Goal: Information Seeking & Learning: Find specific fact

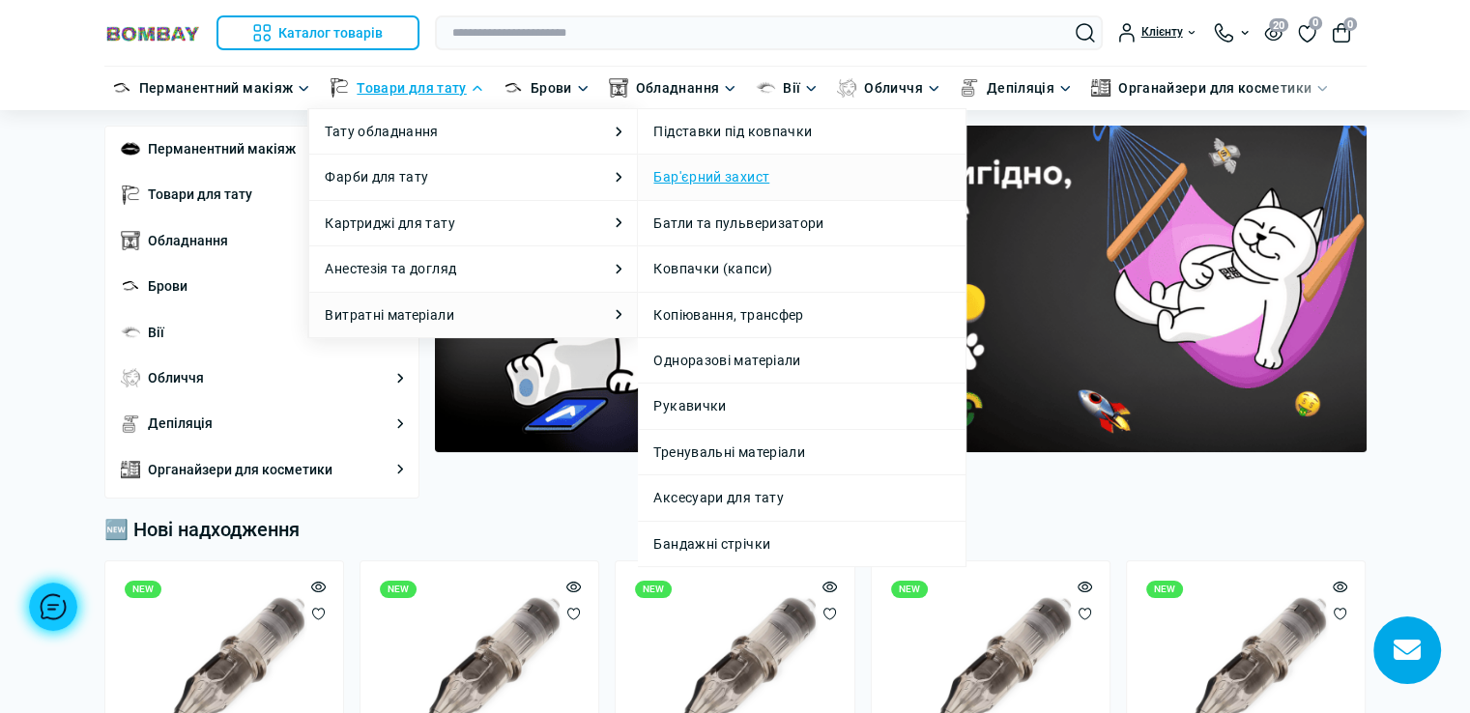
click at [724, 176] on link "Бар'єрний захист" at bounding box center [711, 176] width 116 height 21
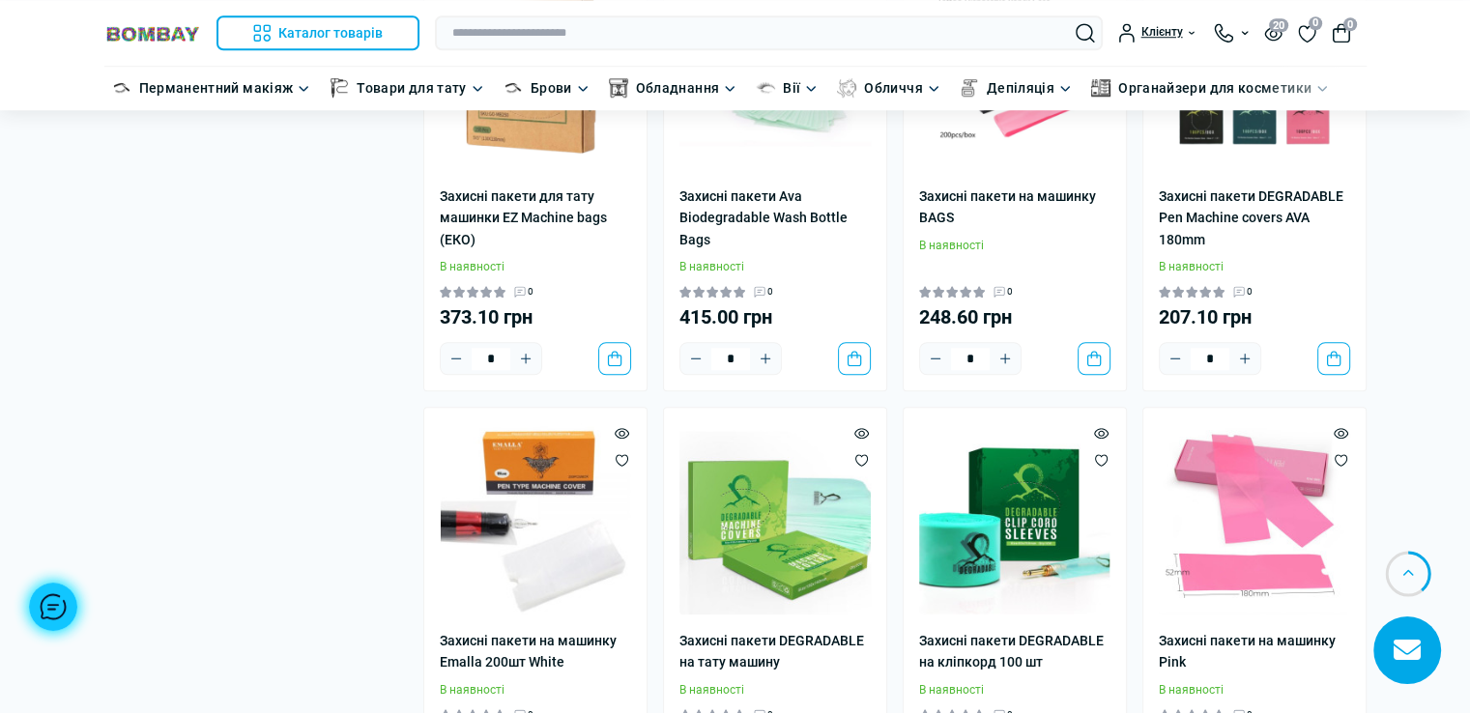
scroll to position [1739, 0]
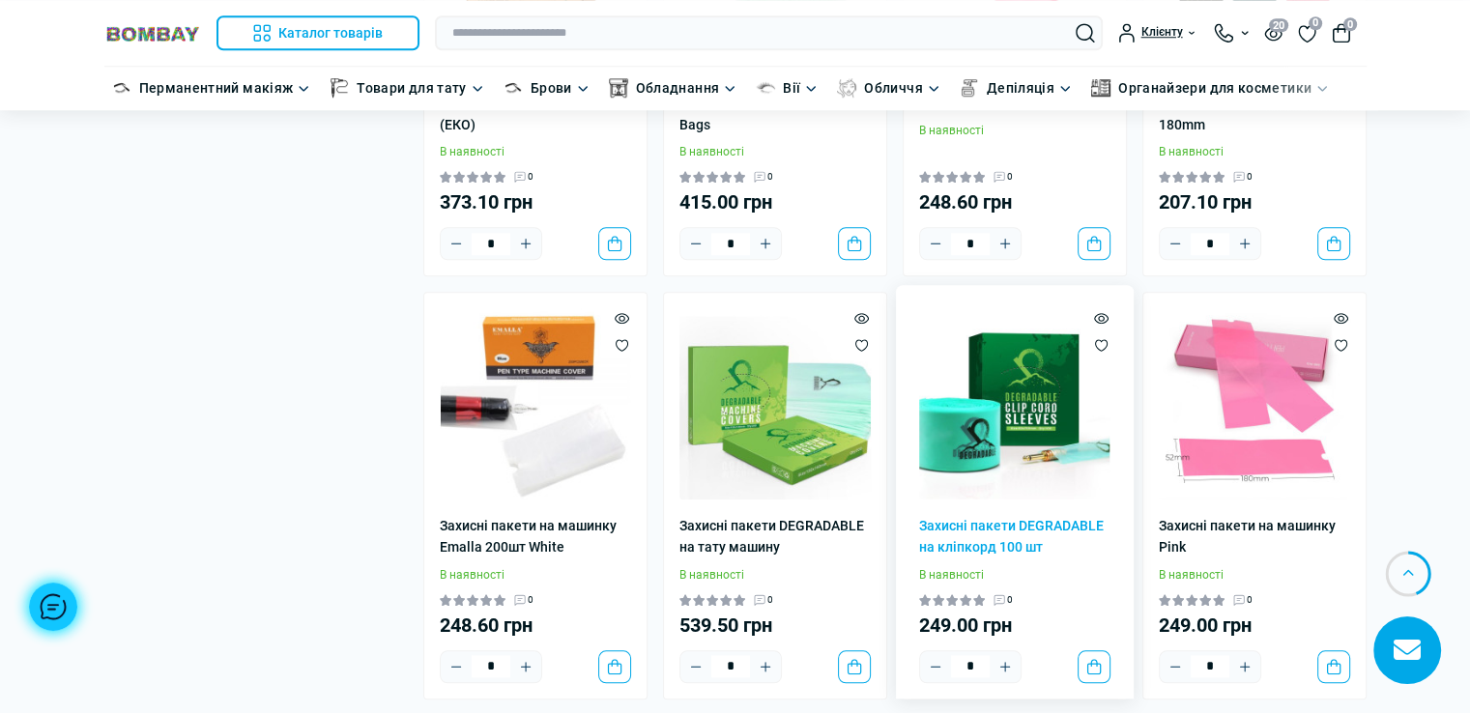
click at [982, 422] on img at bounding box center [1014, 403] width 191 height 191
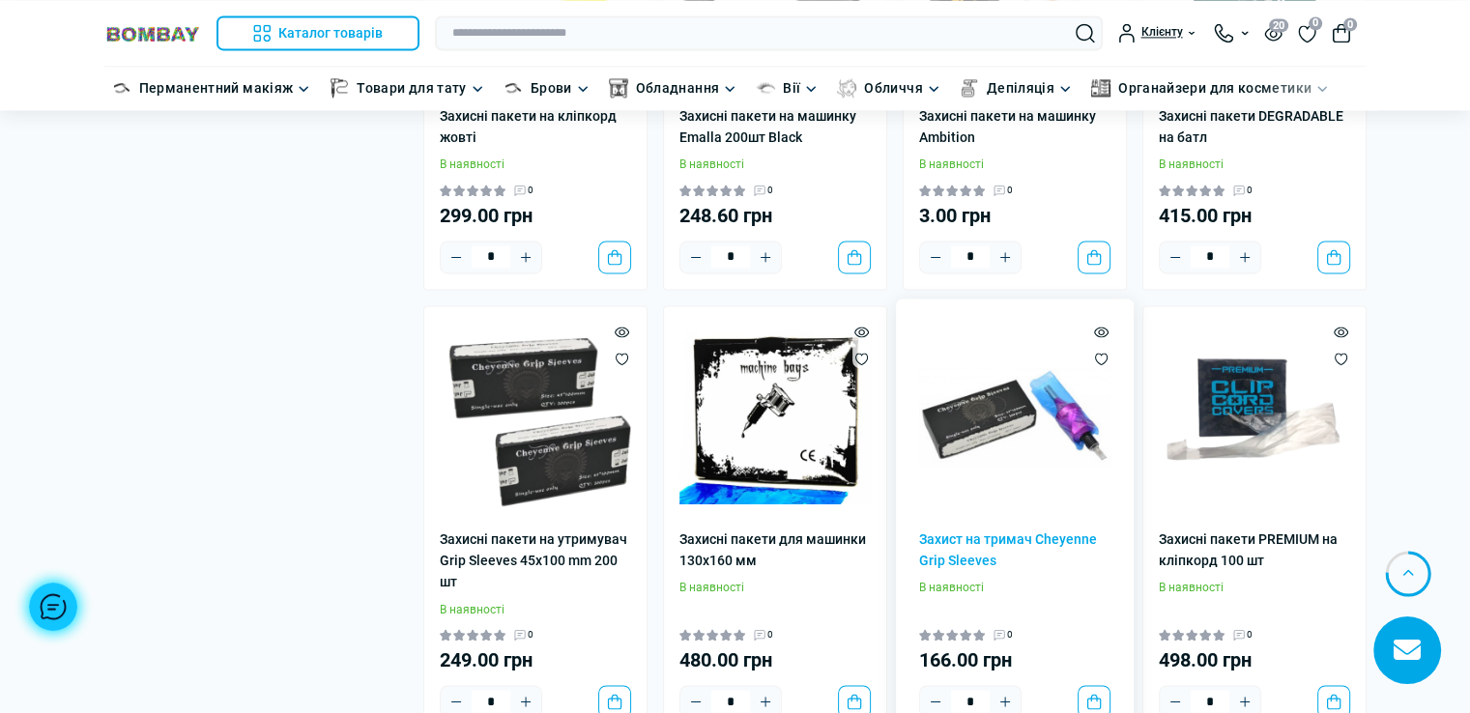
scroll to position [3092, 0]
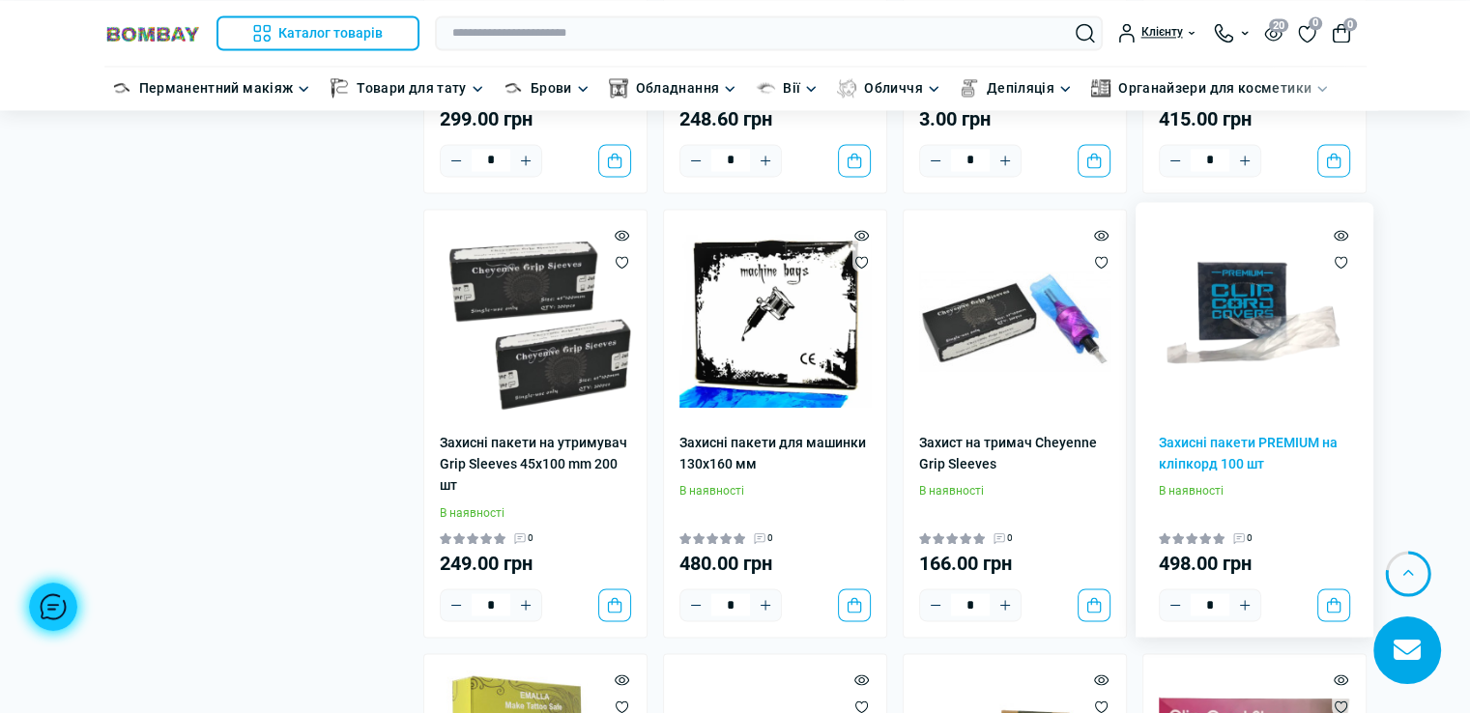
click at [1229, 311] on img at bounding box center [1253, 320] width 191 height 191
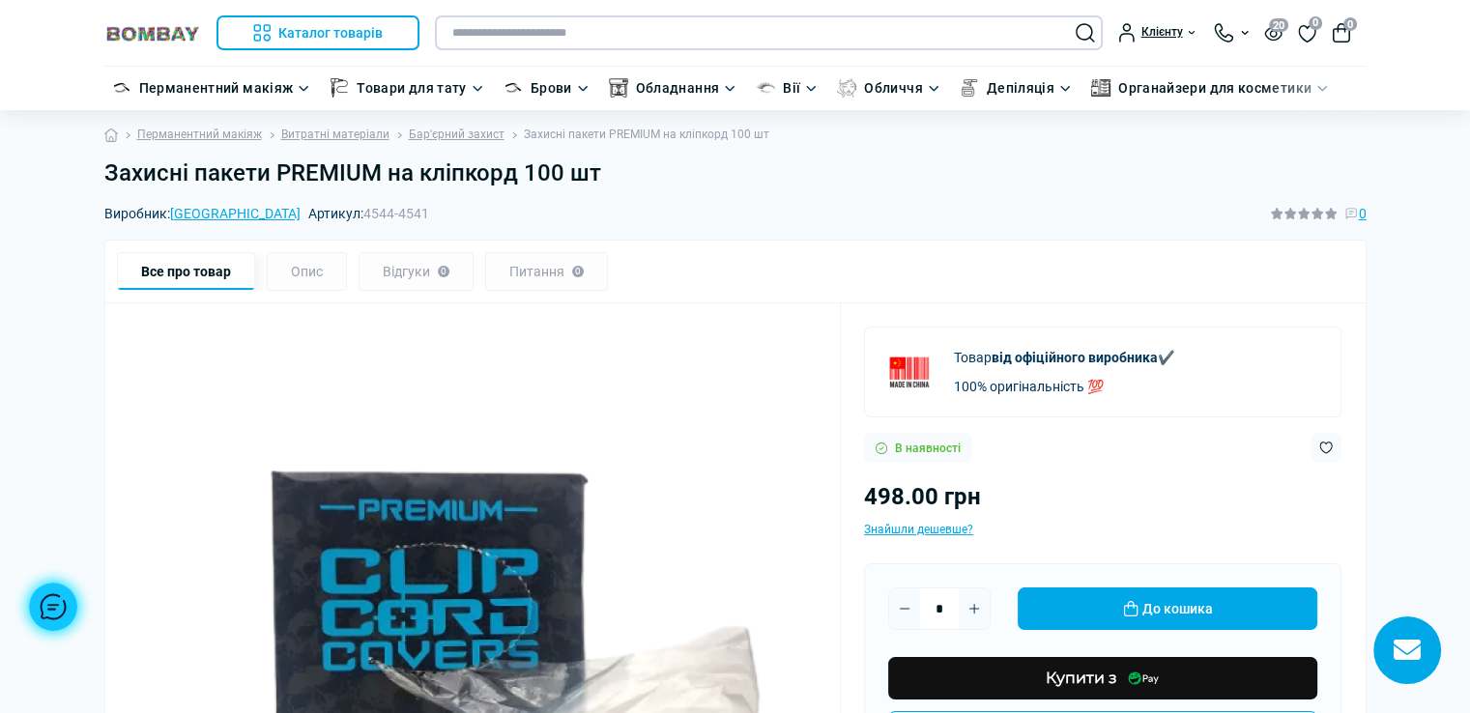
click at [585, 33] on input "text" at bounding box center [769, 32] width 668 height 35
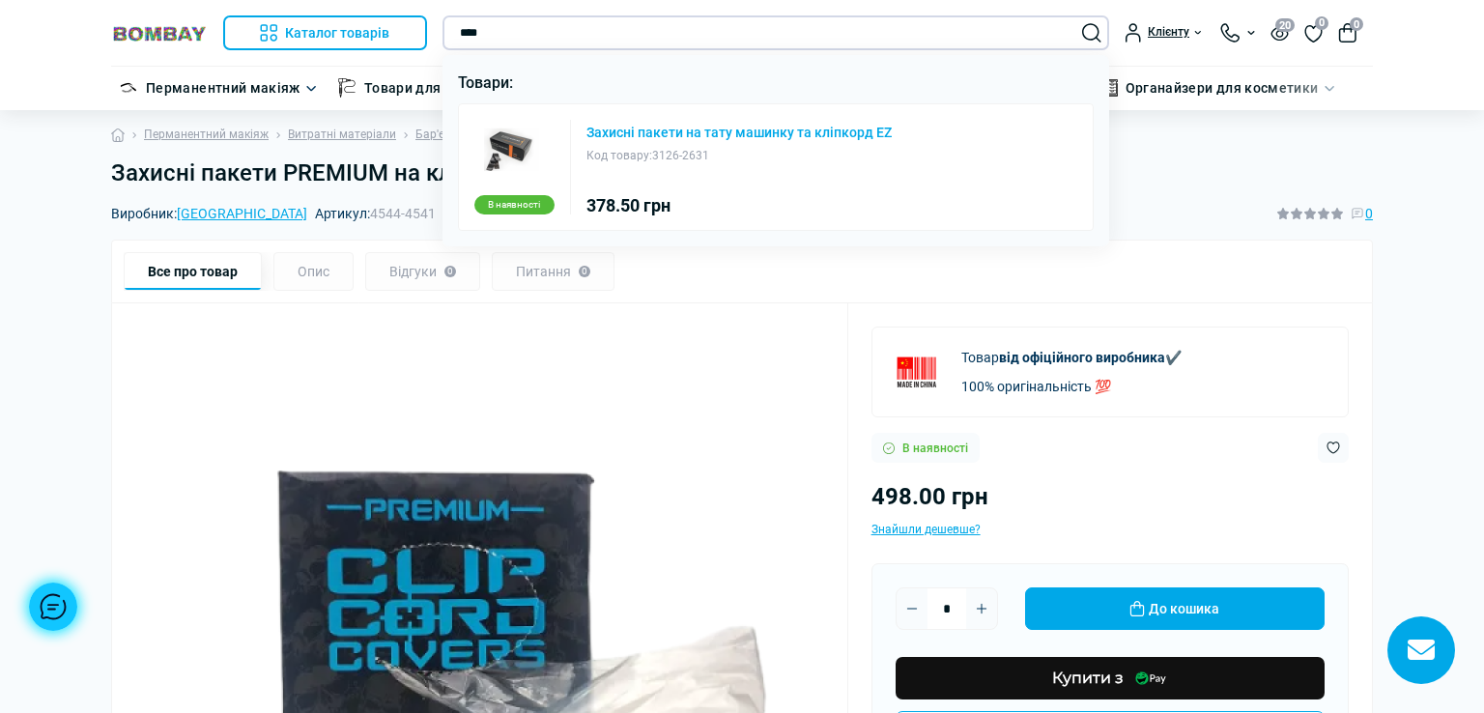
type input "****"
click at [703, 133] on link "Захисні пакети на тату машинку та кліпкорд EZ" at bounding box center [738, 133] width 305 height 14
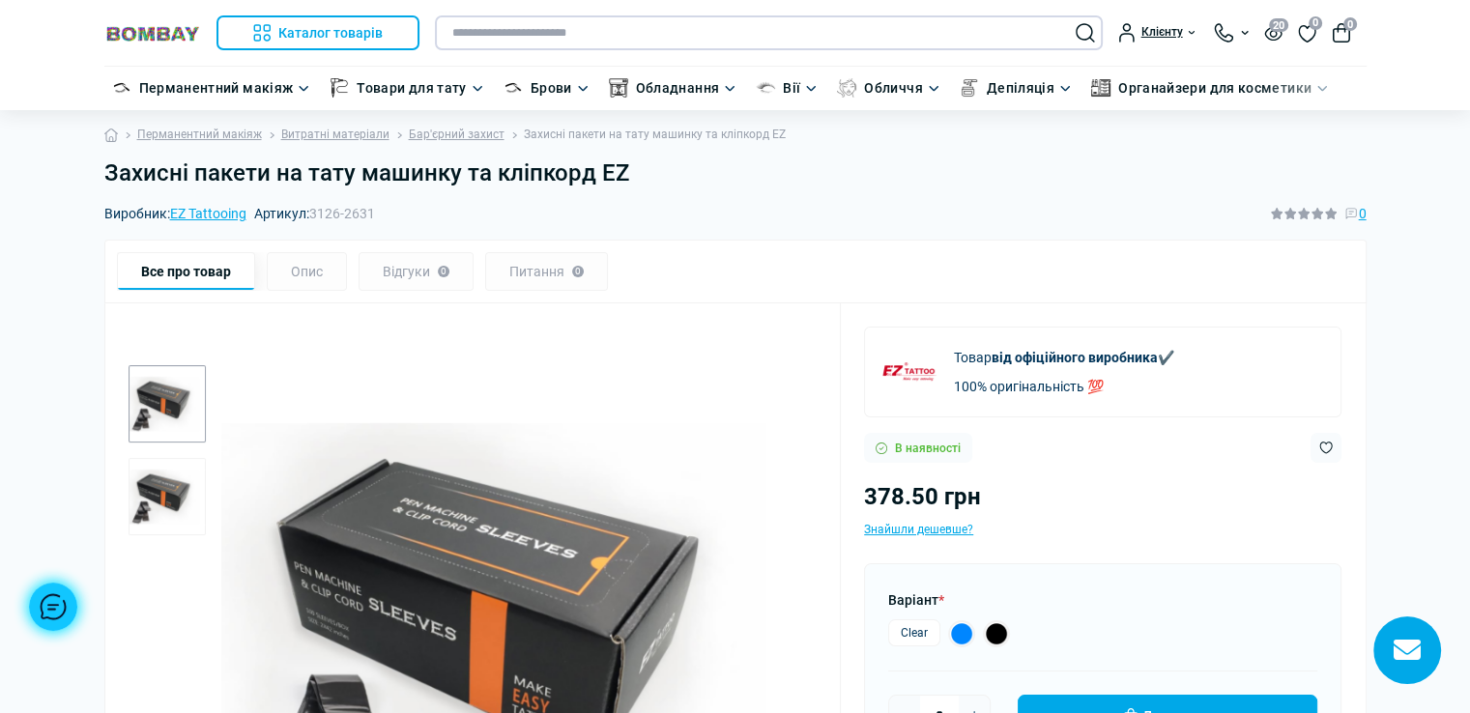
click at [636, 23] on input "text" at bounding box center [769, 32] width 668 height 35
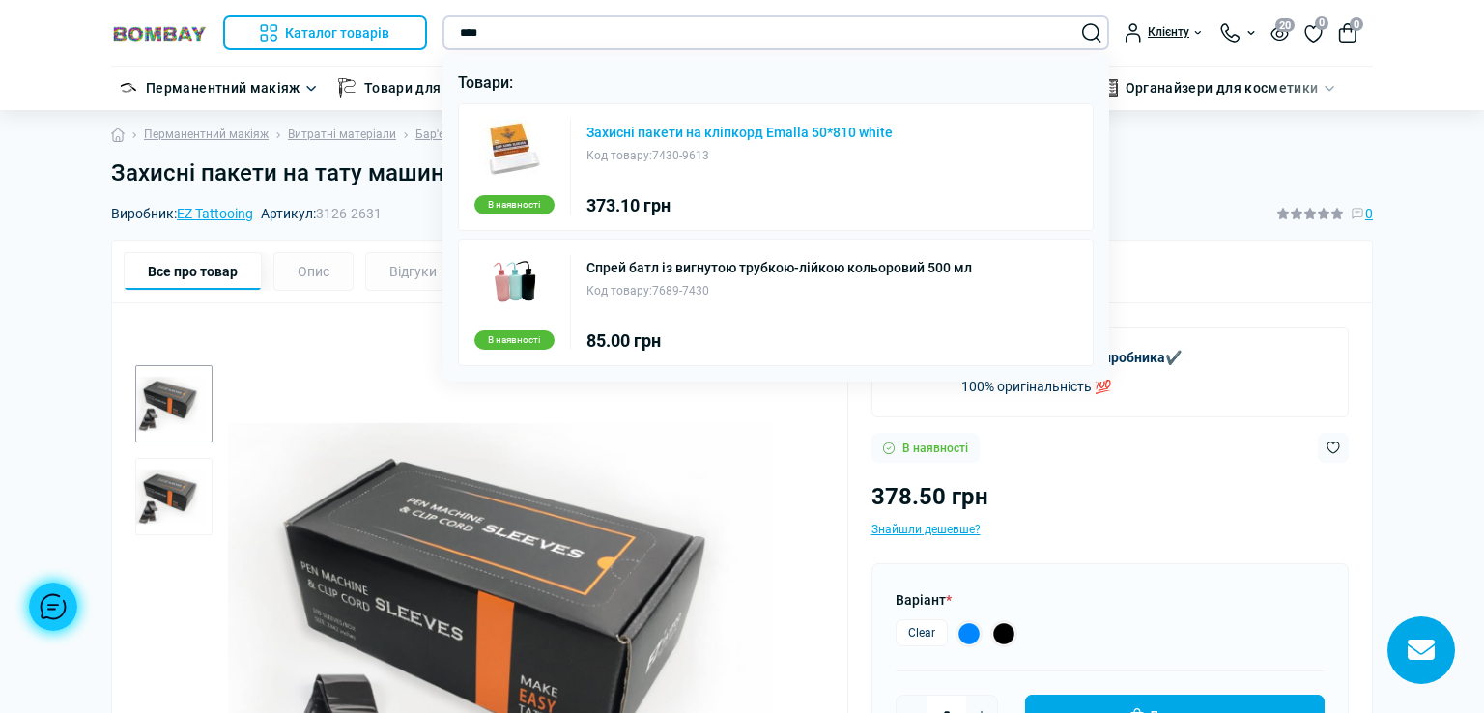
type input "****"
click at [727, 128] on link "Захисні пакети на кліпкорд Emalla 50*810 white" at bounding box center [739, 133] width 306 height 14
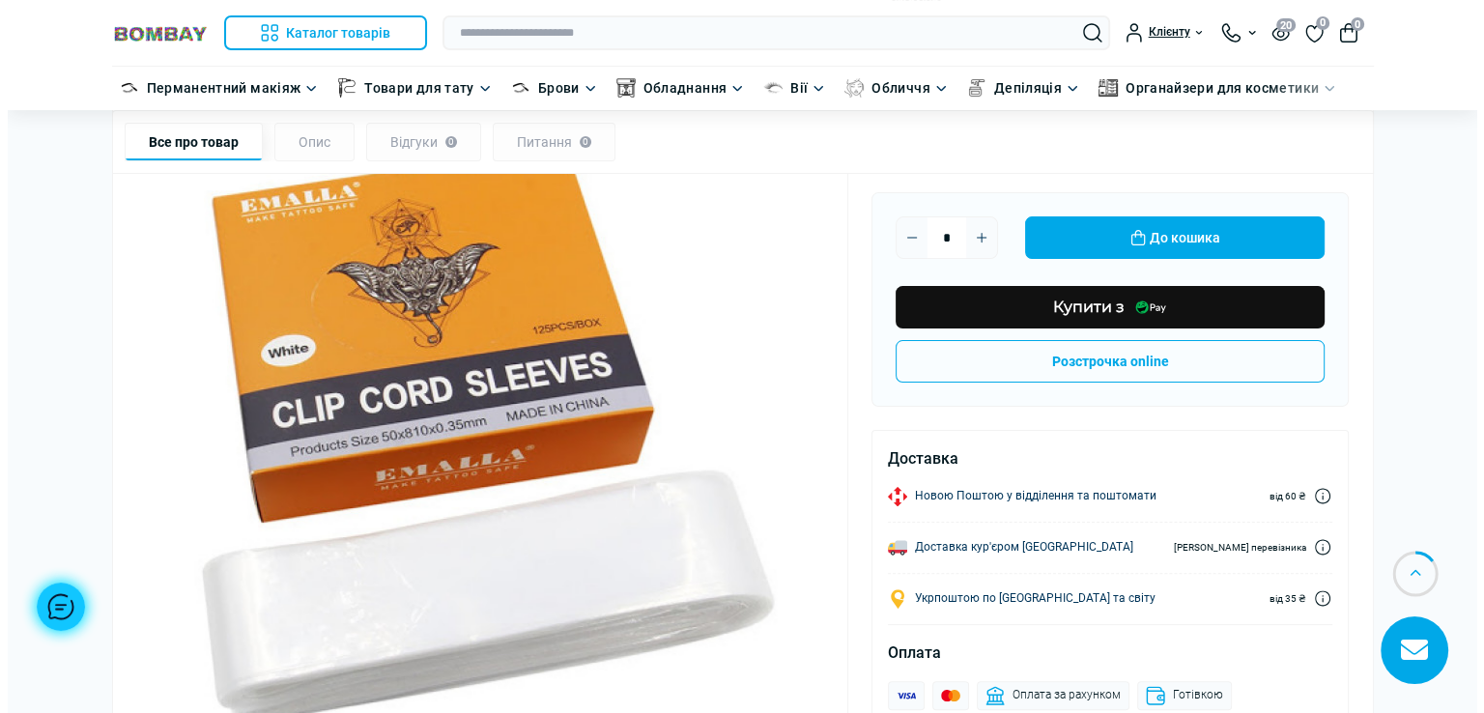
scroll to position [290, 0]
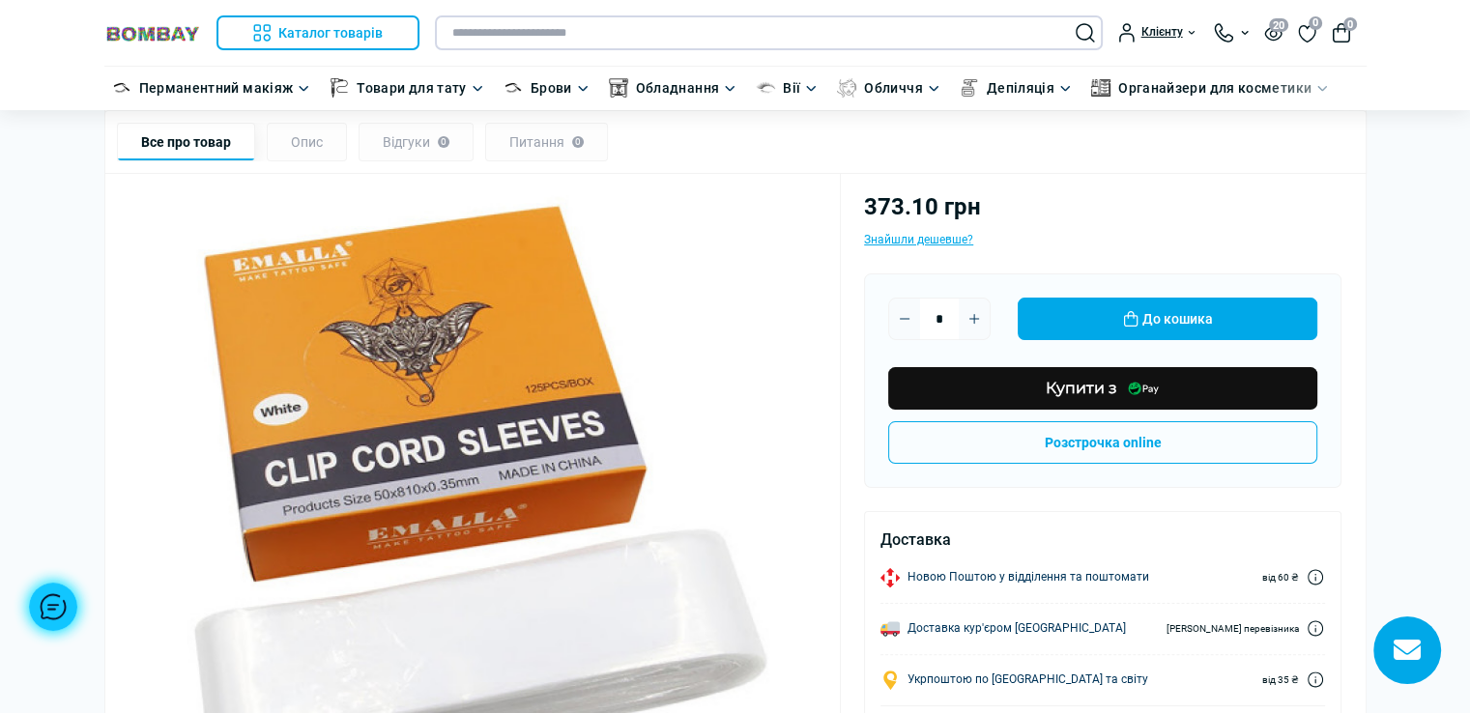
click at [685, 35] on input "text" at bounding box center [769, 32] width 668 height 35
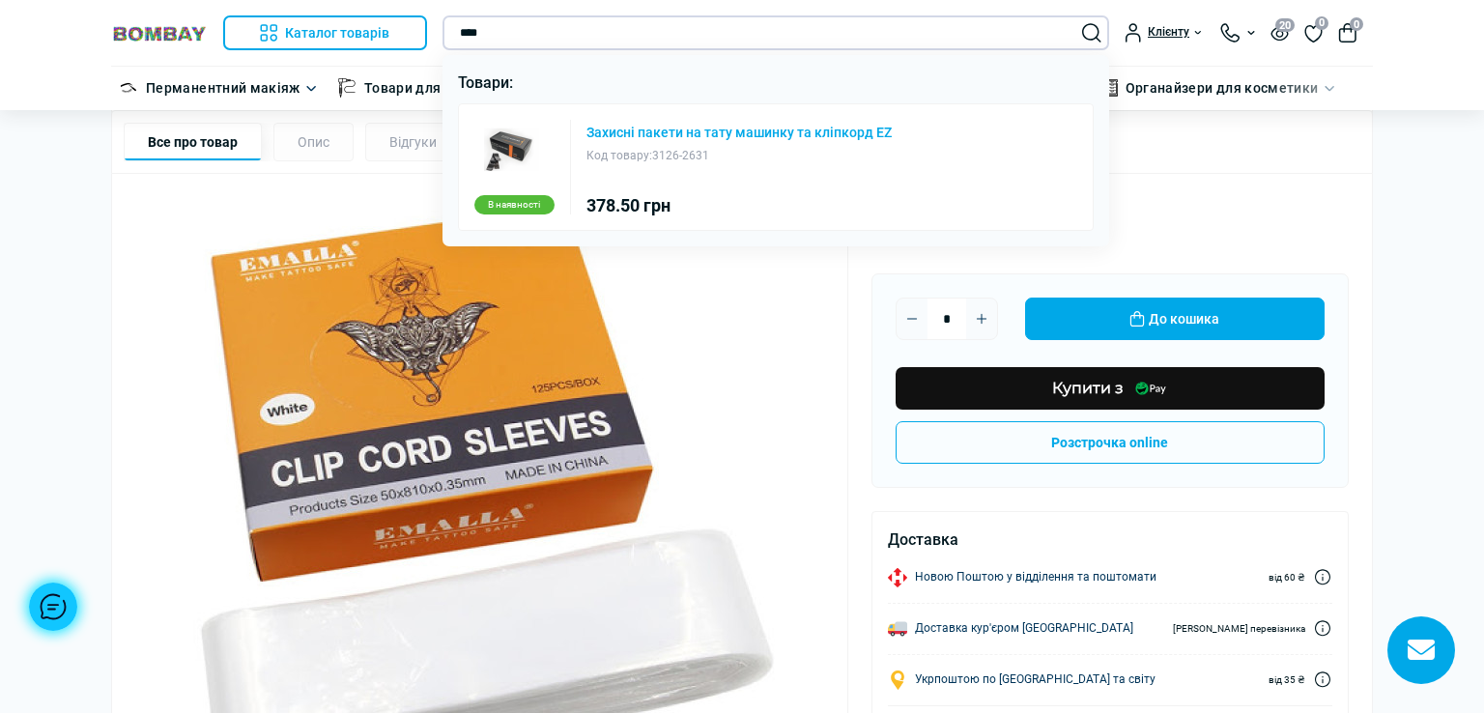
type input "****"
click at [715, 128] on link "Захисні пакети на тату машинку та кліпкорд EZ" at bounding box center [738, 133] width 305 height 14
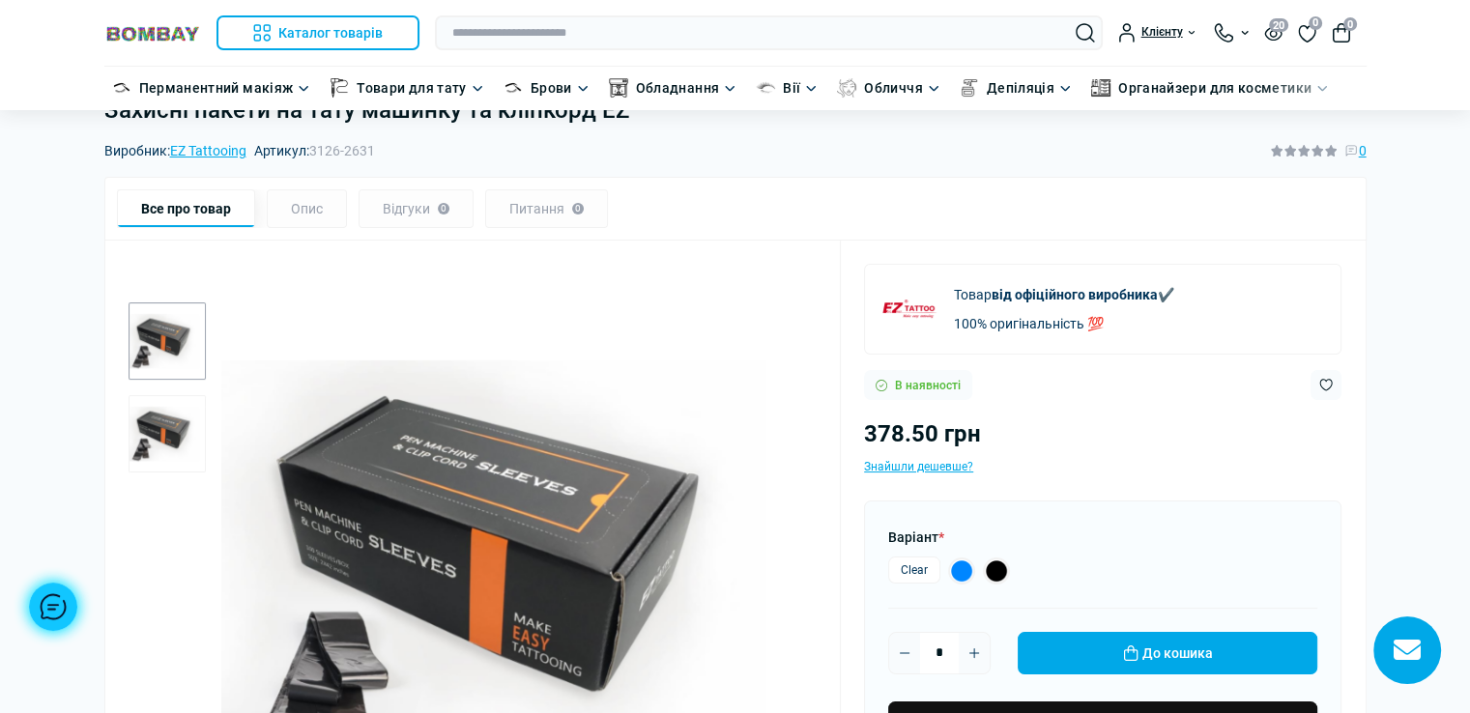
scroll to position [97, 0]
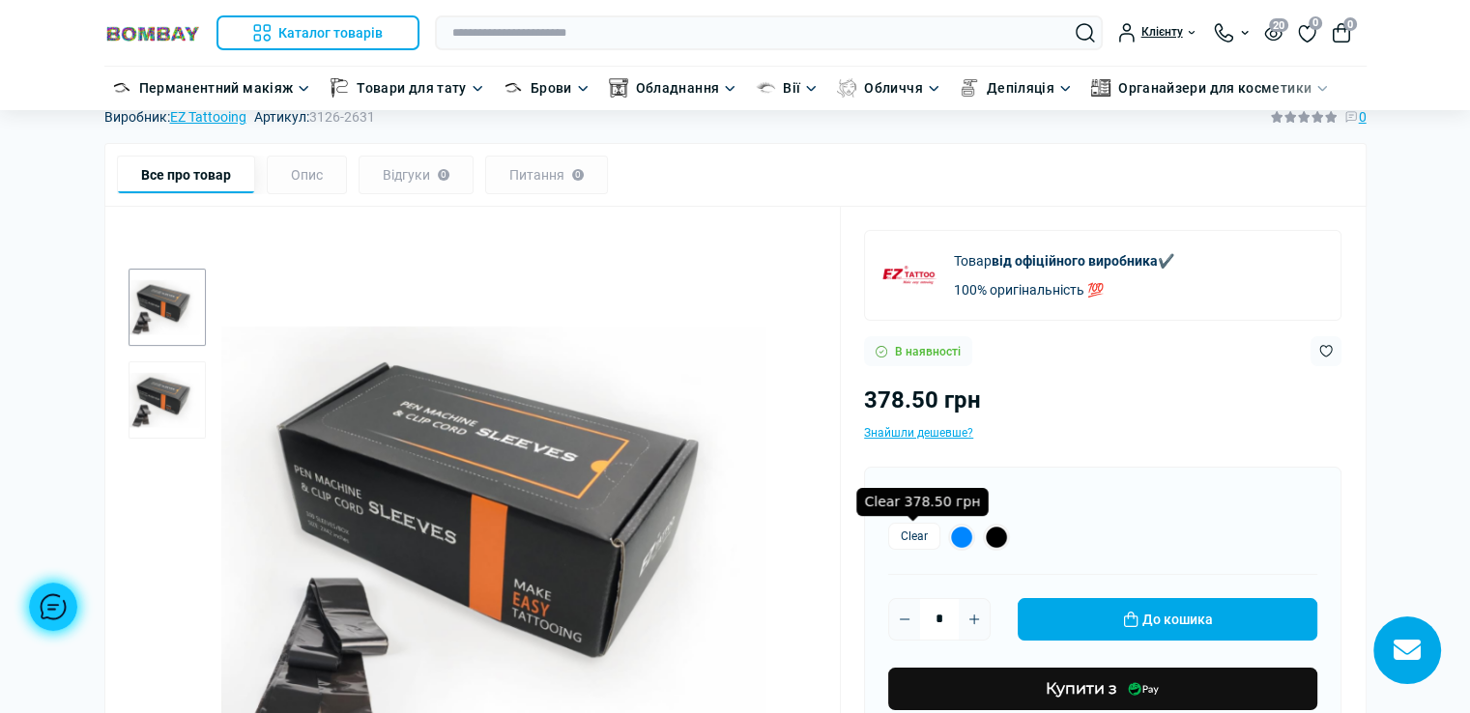
click at [903, 531] on label "Clear" at bounding box center [914, 536] width 52 height 27
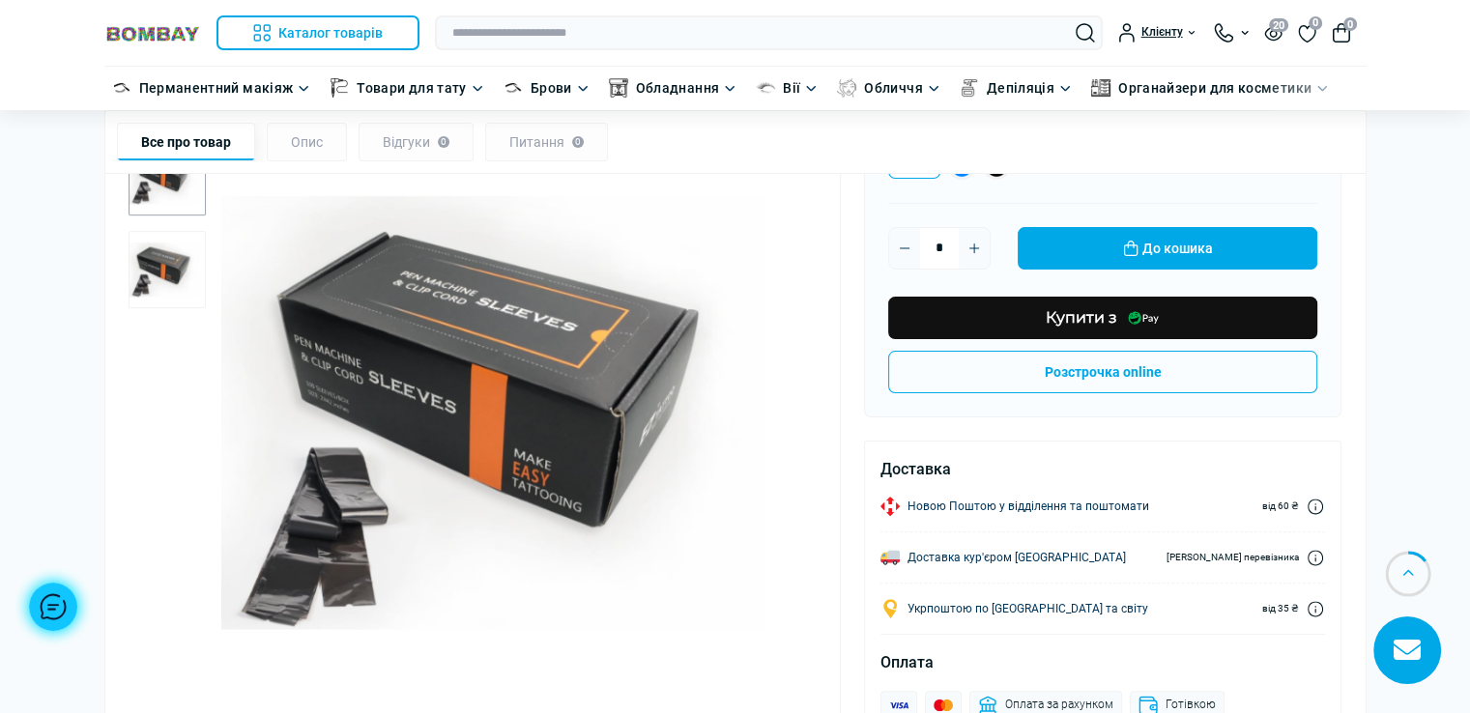
scroll to position [290, 0]
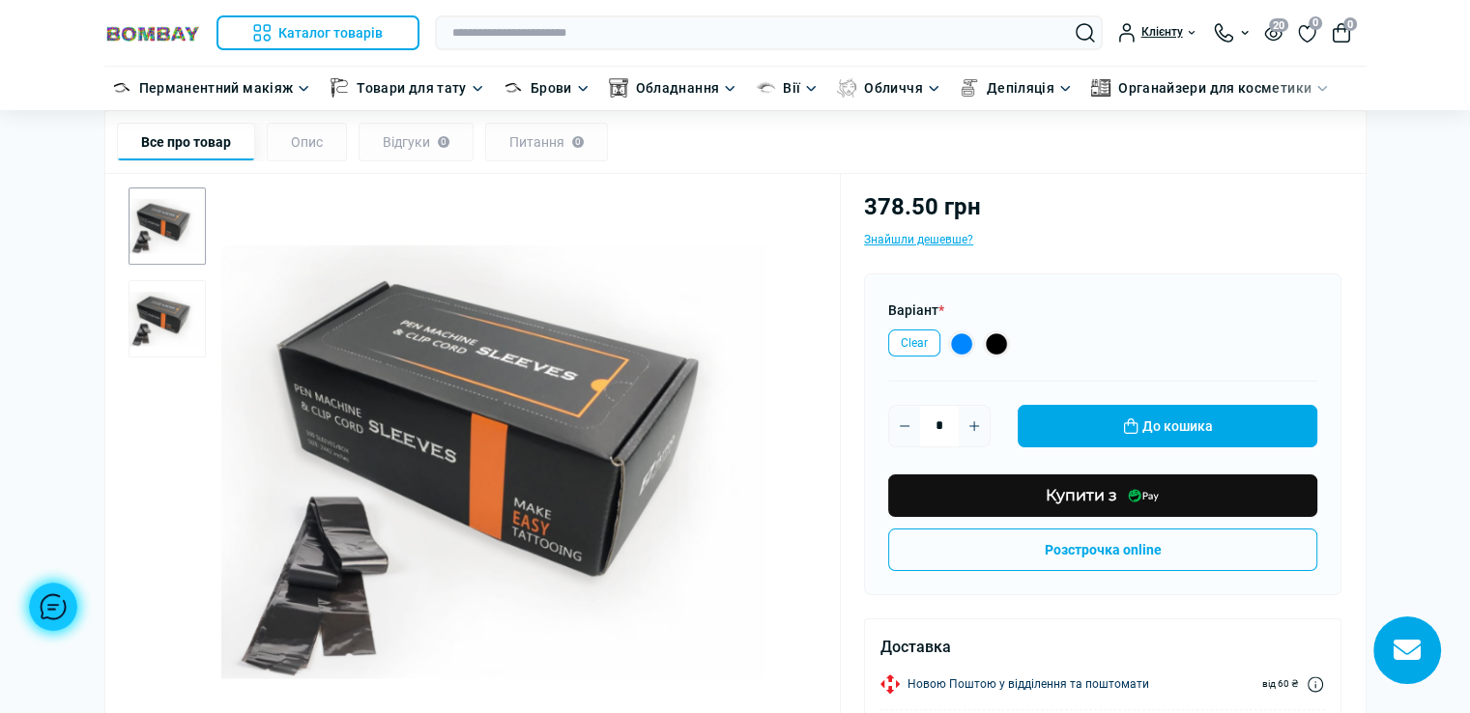
click at [477, 450] on img "1 / 2" at bounding box center [519, 462] width 596 height 596
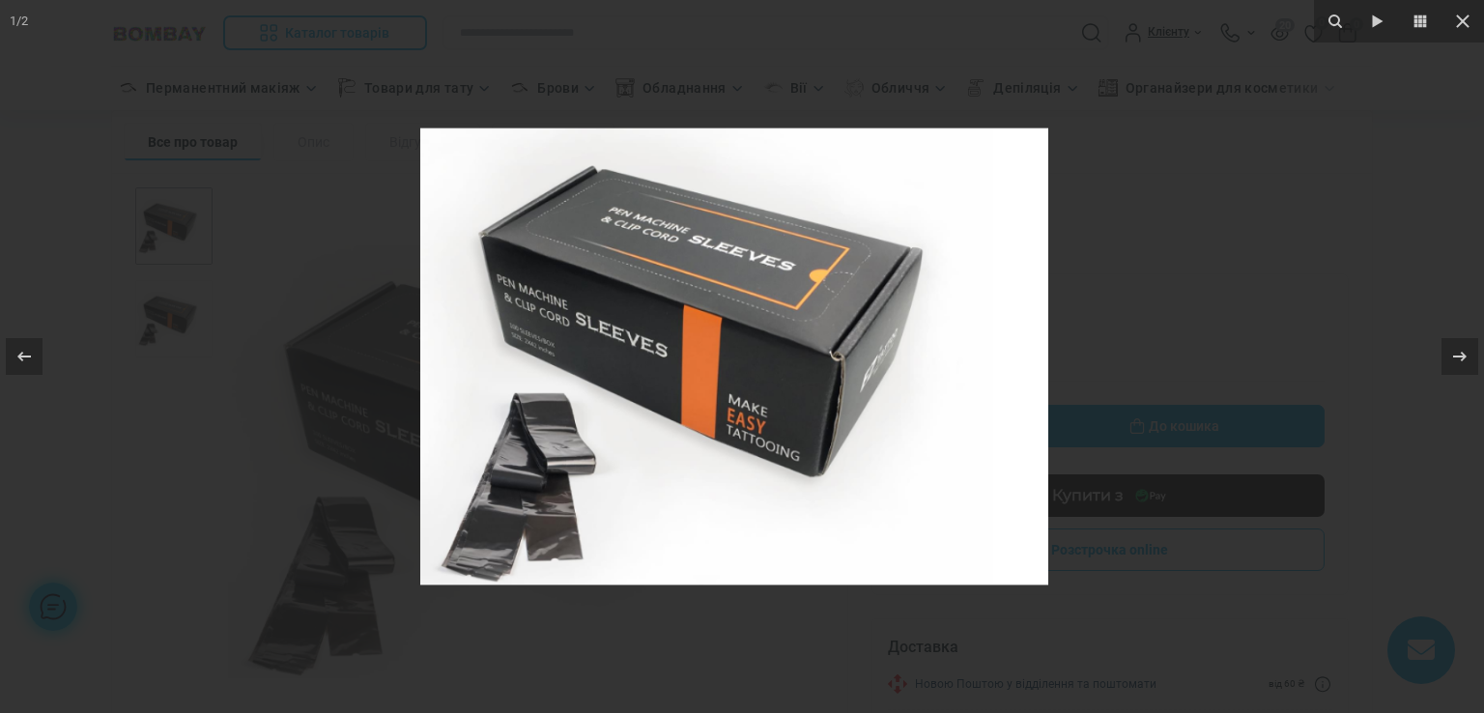
click at [554, 349] on img at bounding box center [734, 357] width 628 height 628
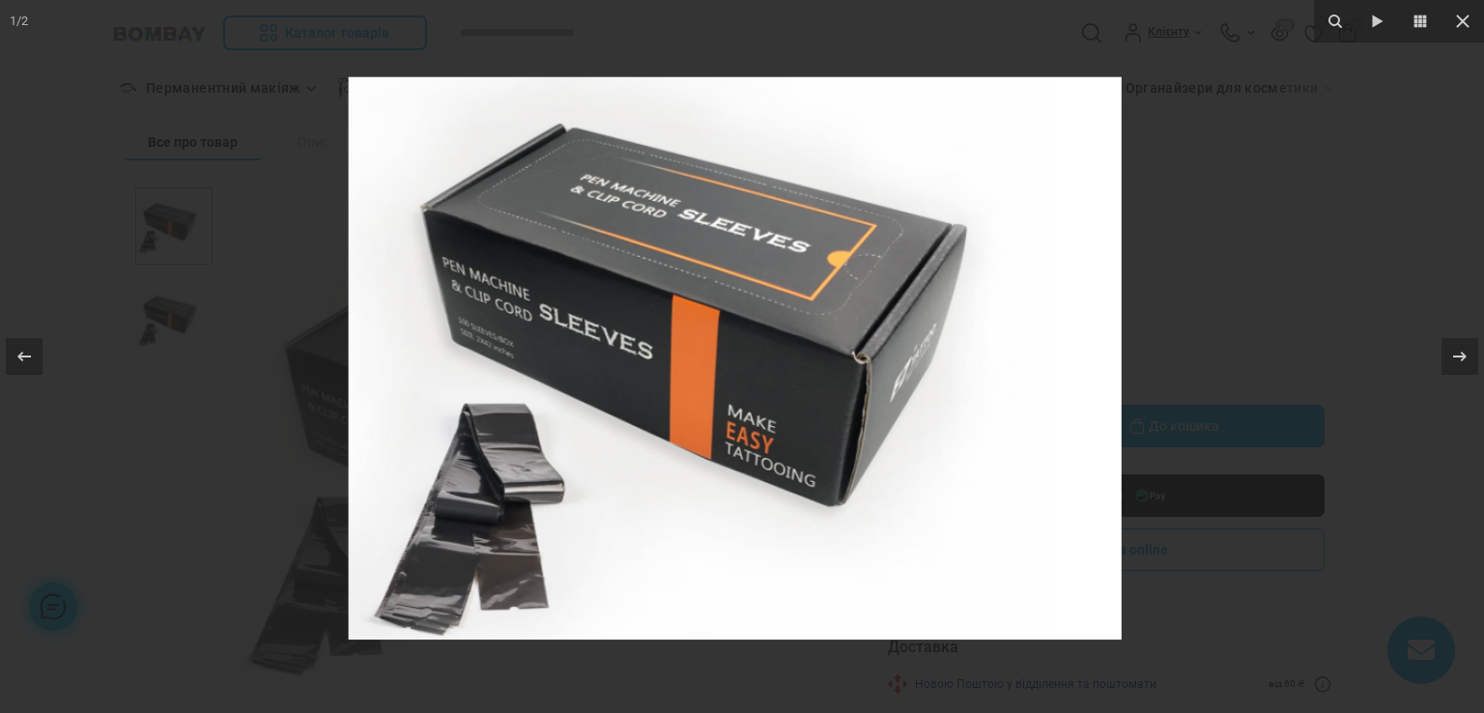
click at [554, 349] on img at bounding box center [734, 358] width 773 height 773
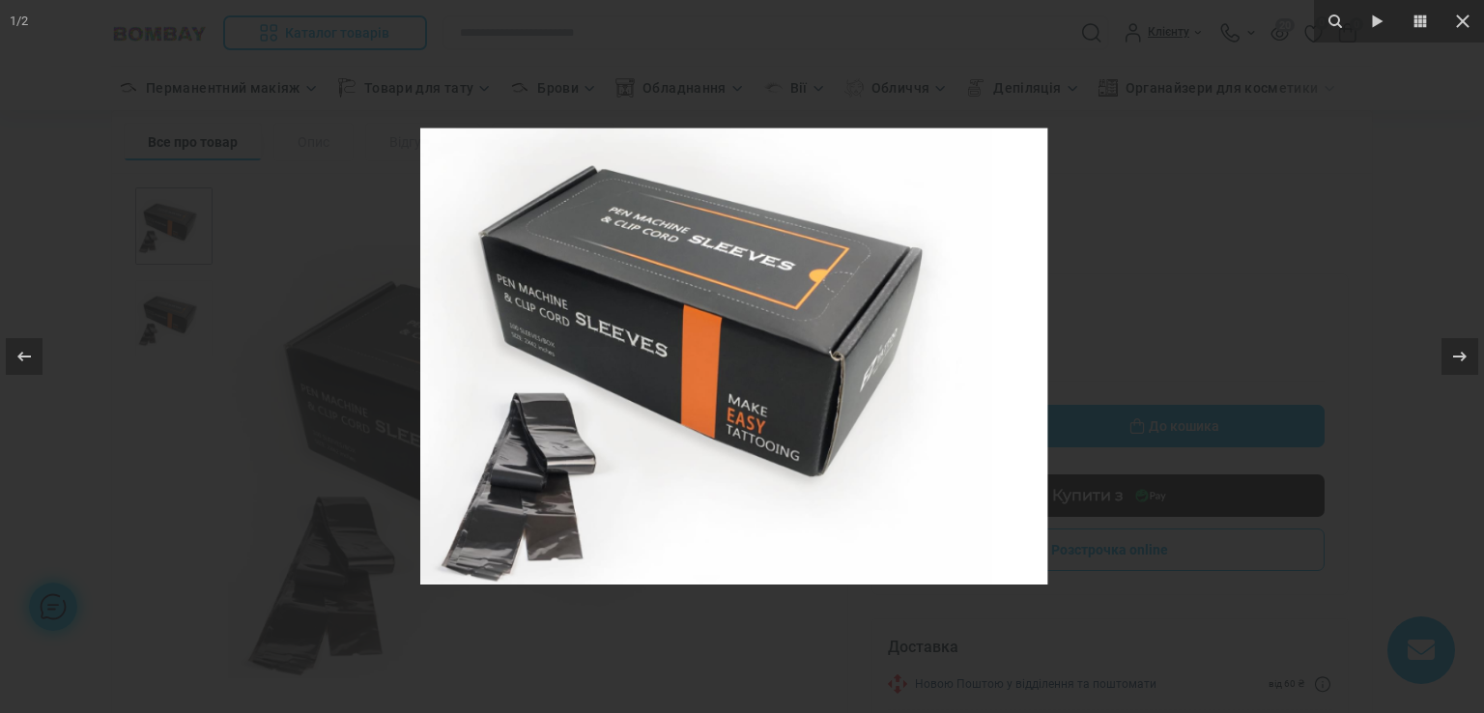
click at [554, 349] on img at bounding box center [734, 357] width 628 height 628
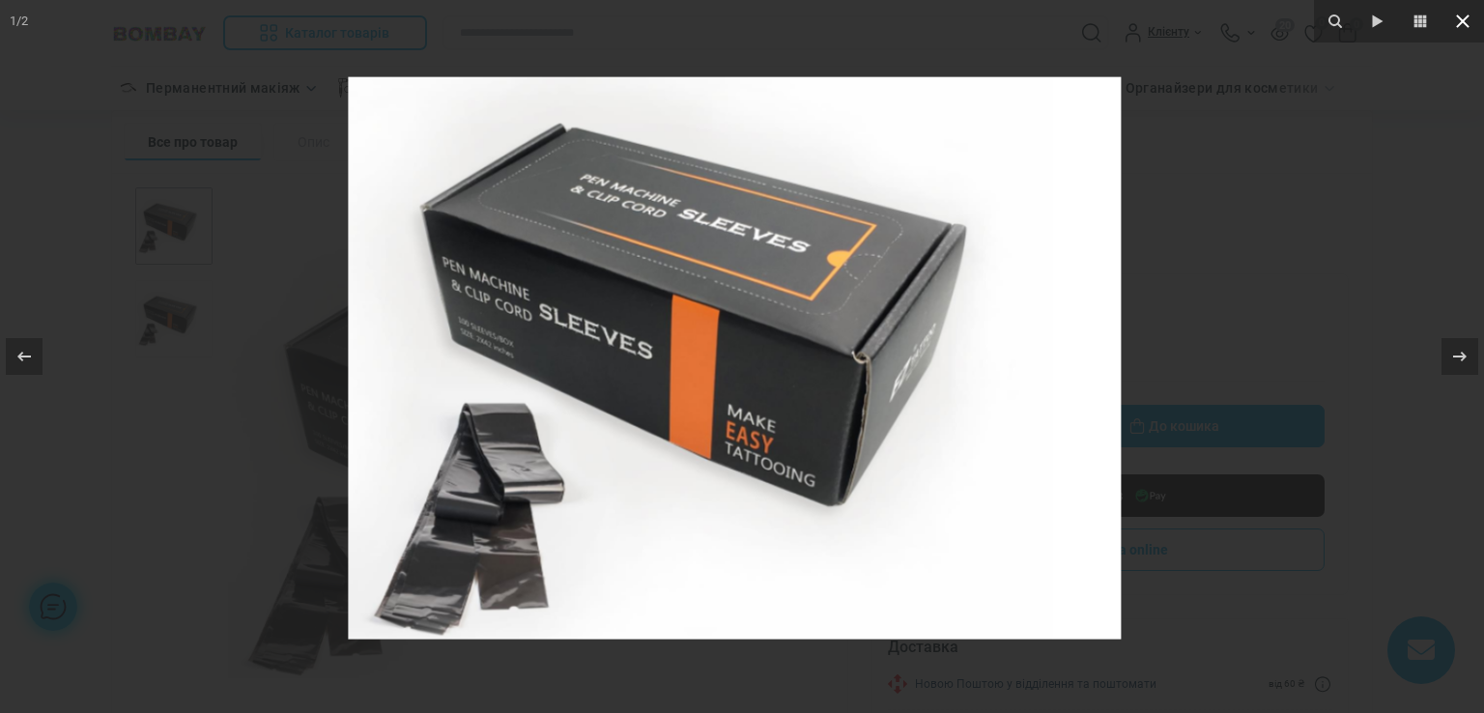
click at [1451, 13] on icon at bounding box center [1462, 21] width 23 height 23
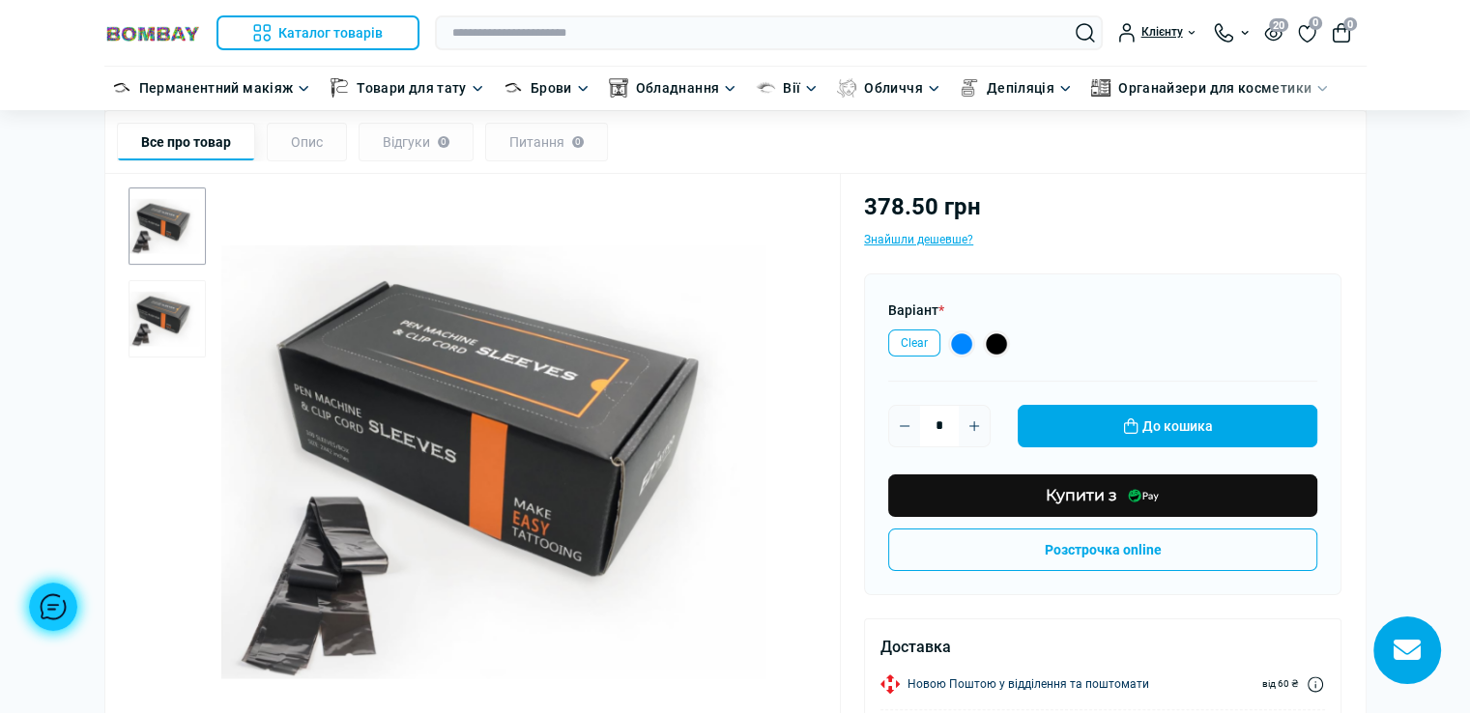
click at [161, 307] on img "2 / 2" at bounding box center [166, 318] width 77 height 77
click at [518, 445] on img "2 / 2" at bounding box center [519, 462] width 596 height 596
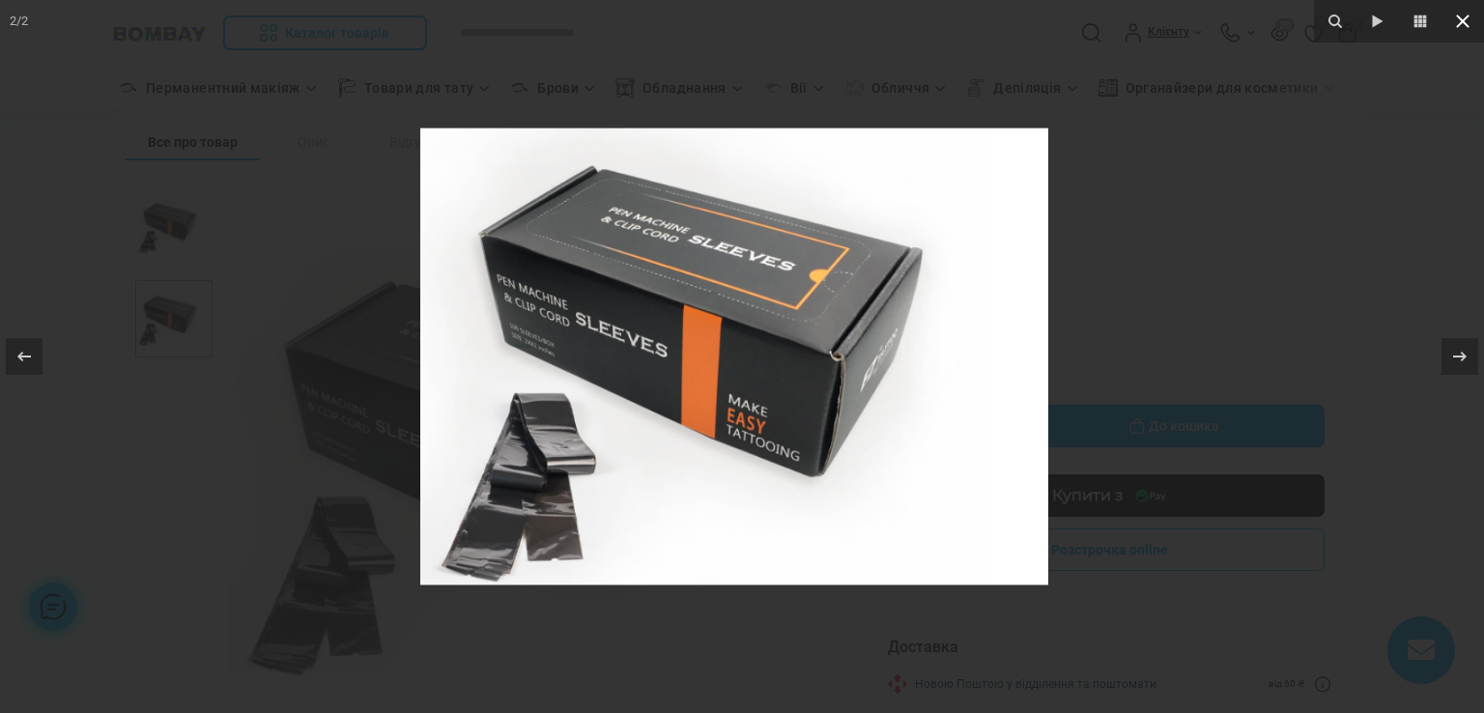
click at [1453, 12] on icon at bounding box center [1462, 21] width 23 height 23
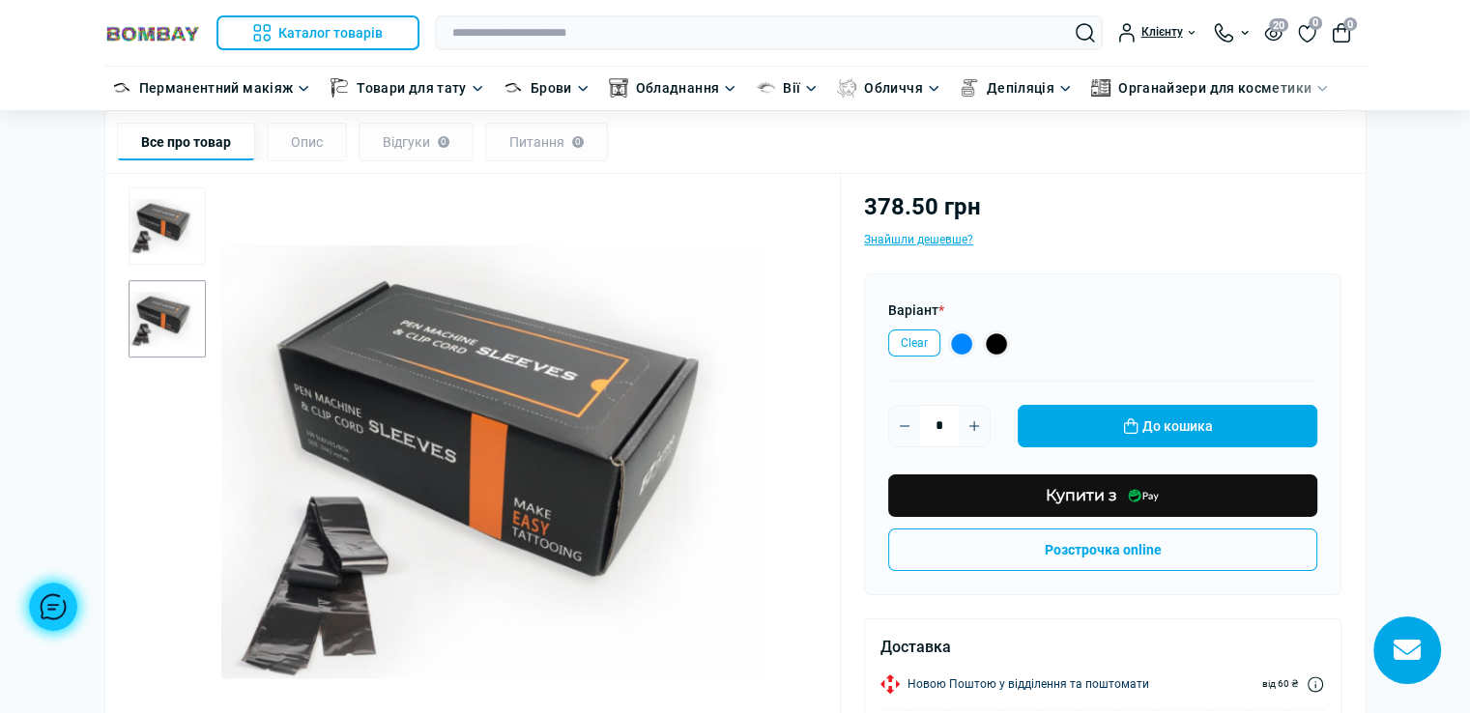
click at [184, 234] on img "1 / 2" at bounding box center [166, 225] width 77 height 77
click at [587, 433] on img "1 / 2" at bounding box center [519, 462] width 596 height 596
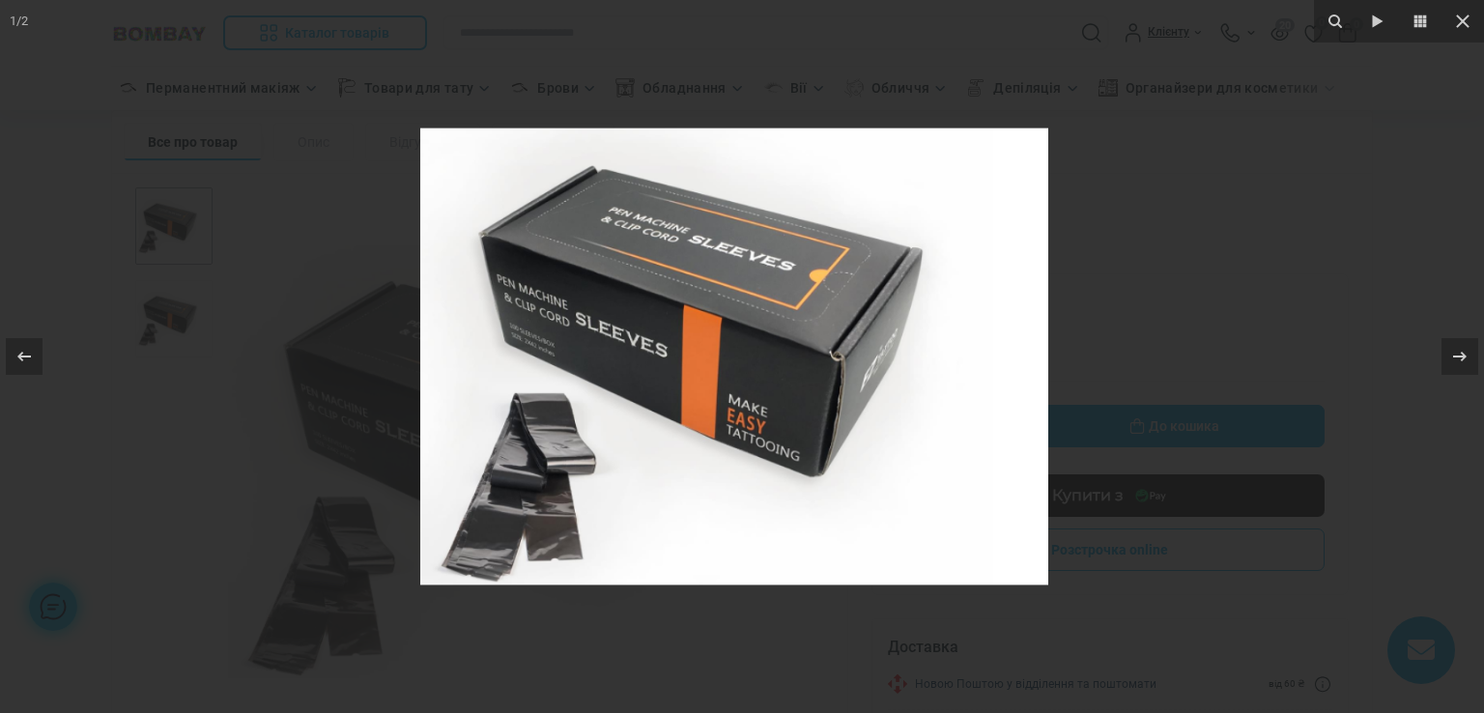
click at [1275, 159] on div at bounding box center [742, 356] width 1484 height 713
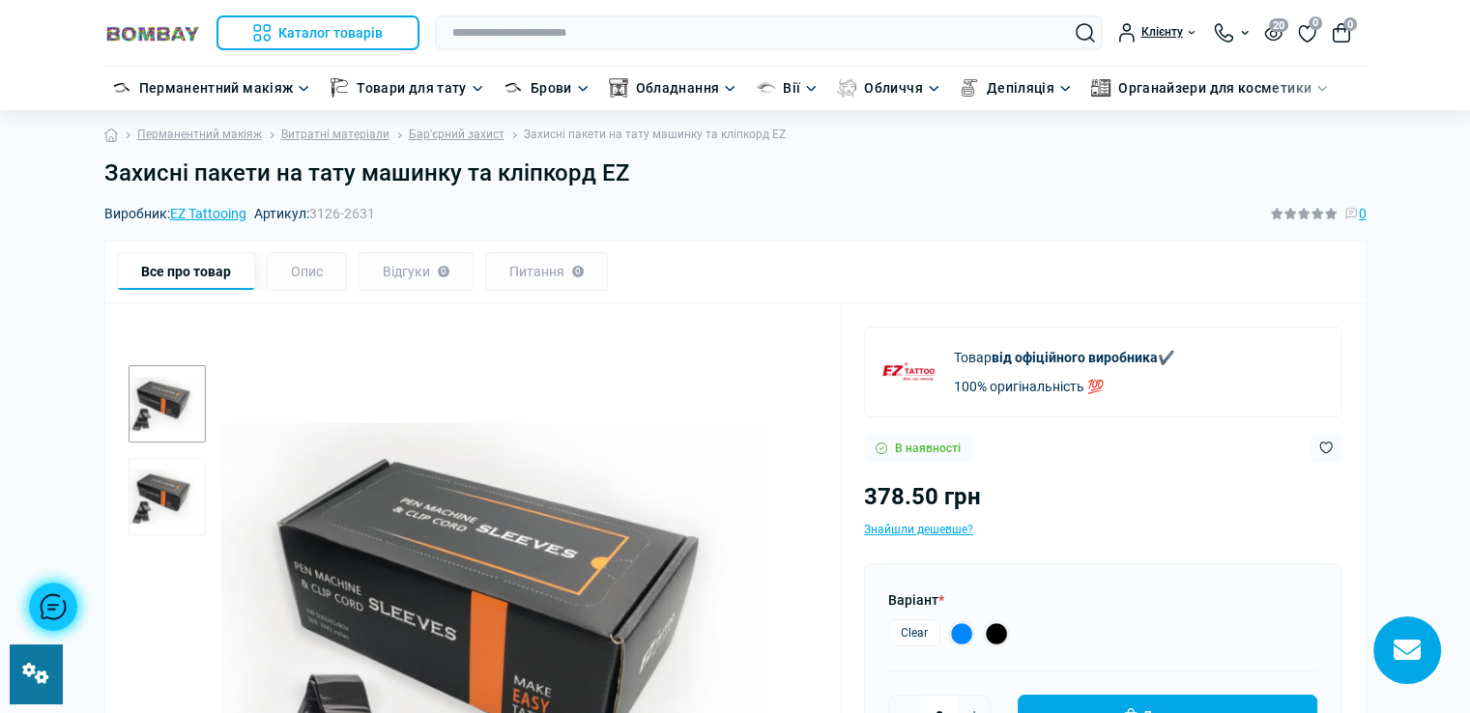
click at [25, 689] on link at bounding box center [36, 673] width 52 height 59
click at [642, 173] on h1 "Захисні пакети на тату машинку та кліпкорд EZ" at bounding box center [735, 173] width 1262 height 28
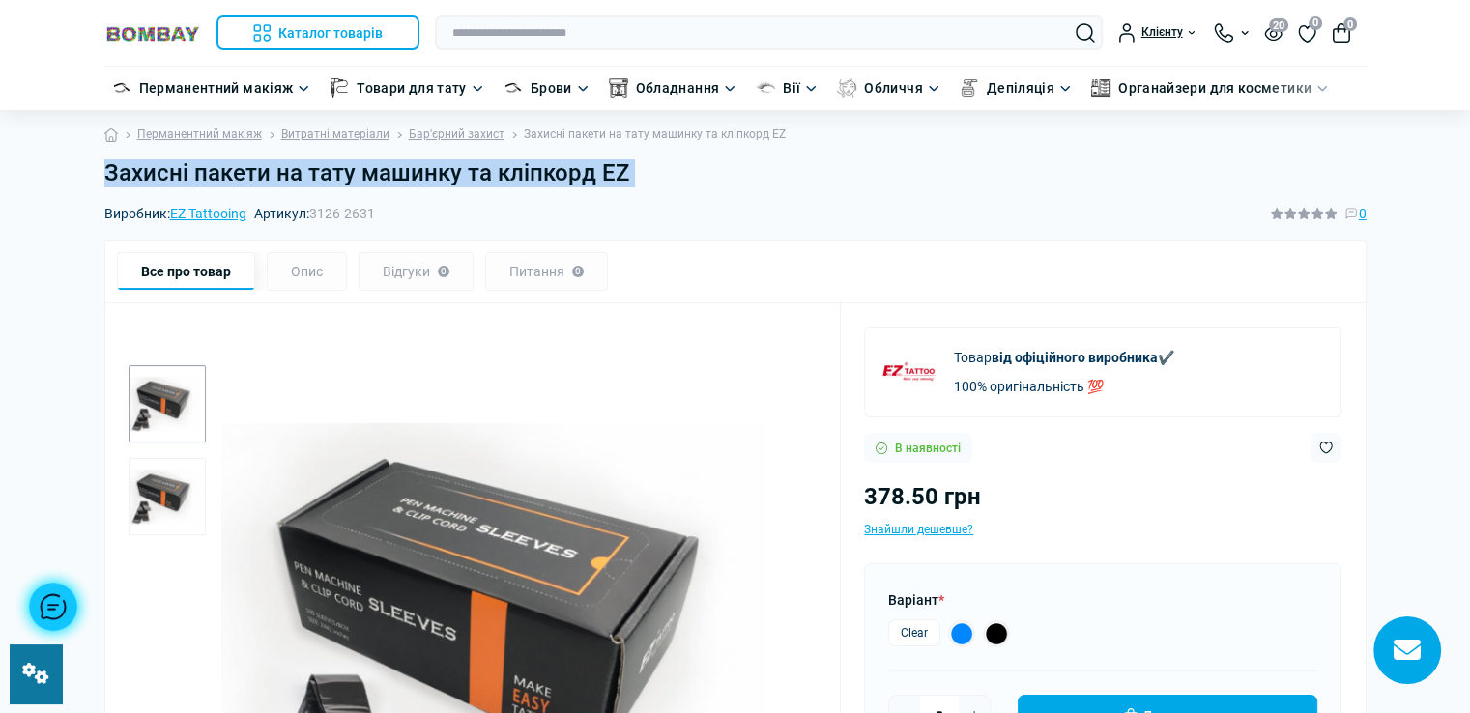
click at [642, 173] on h1 "Захисні пакети на тату машинку та кліпкорд EZ" at bounding box center [735, 173] width 1262 height 28
copy main "Захисні пакети на тату машинку та кліпкорд EZ"
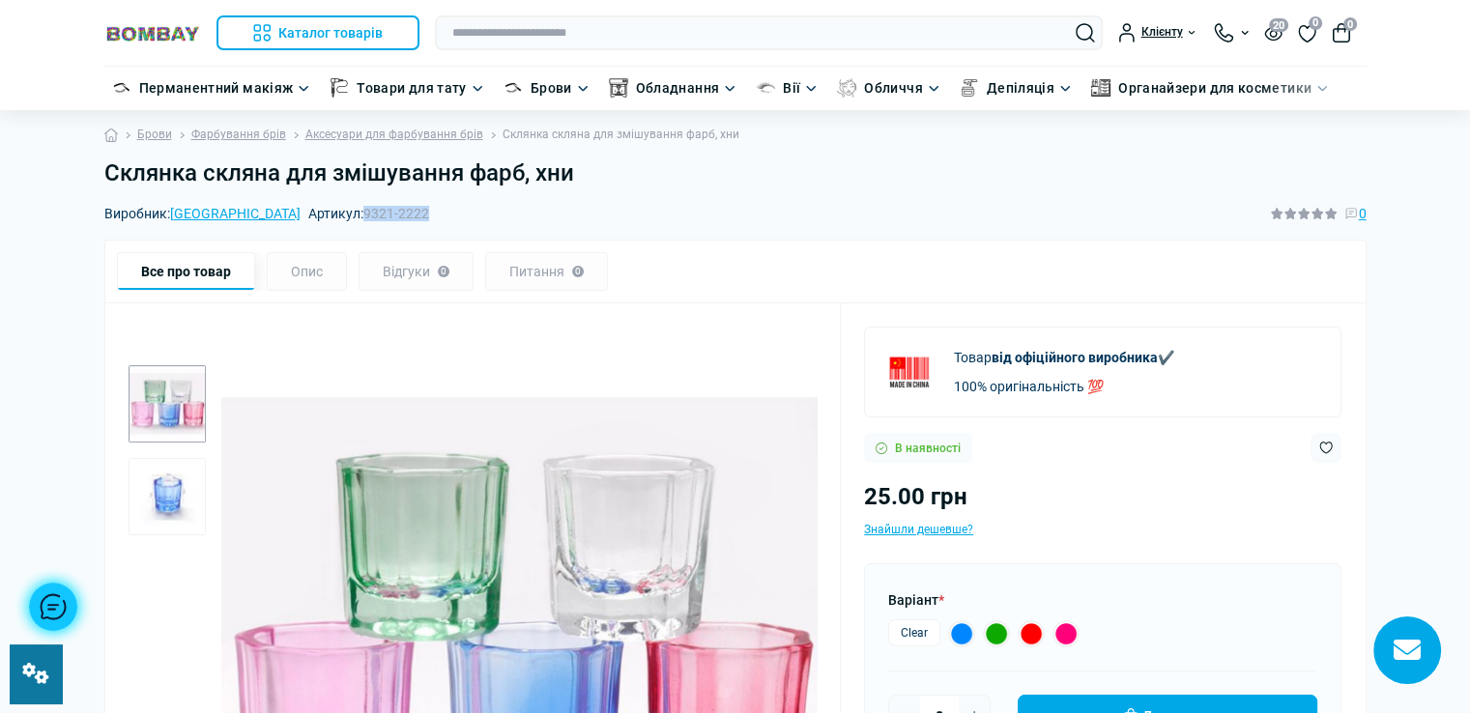
drag, startPoint x: 272, startPoint y: 216, endPoint x: 342, endPoint y: 216, distance: 69.6
click at [342, 216] on div "Виробник: China Артикул: 9321-2222 0" at bounding box center [735, 213] width 1262 height 21
copy span "9321-2222"
click at [582, 176] on h1 "Склянка скляна для змішування фарб, хни" at bounding box center [735, 173] width 1262 height 28
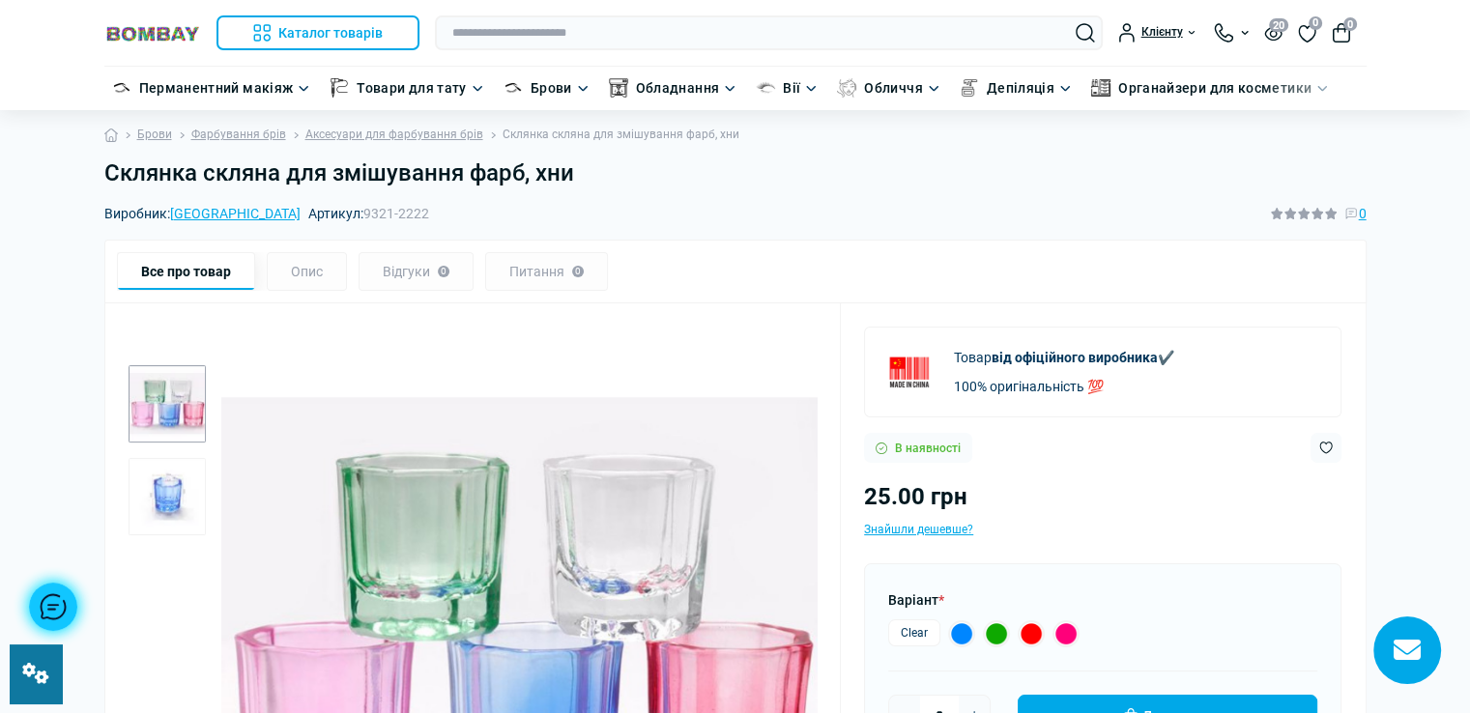
click at [582, 176] on h1 "Склянка скляна для змішування фарб, хни" at bounding box center [735, 173] width 1262 height 28
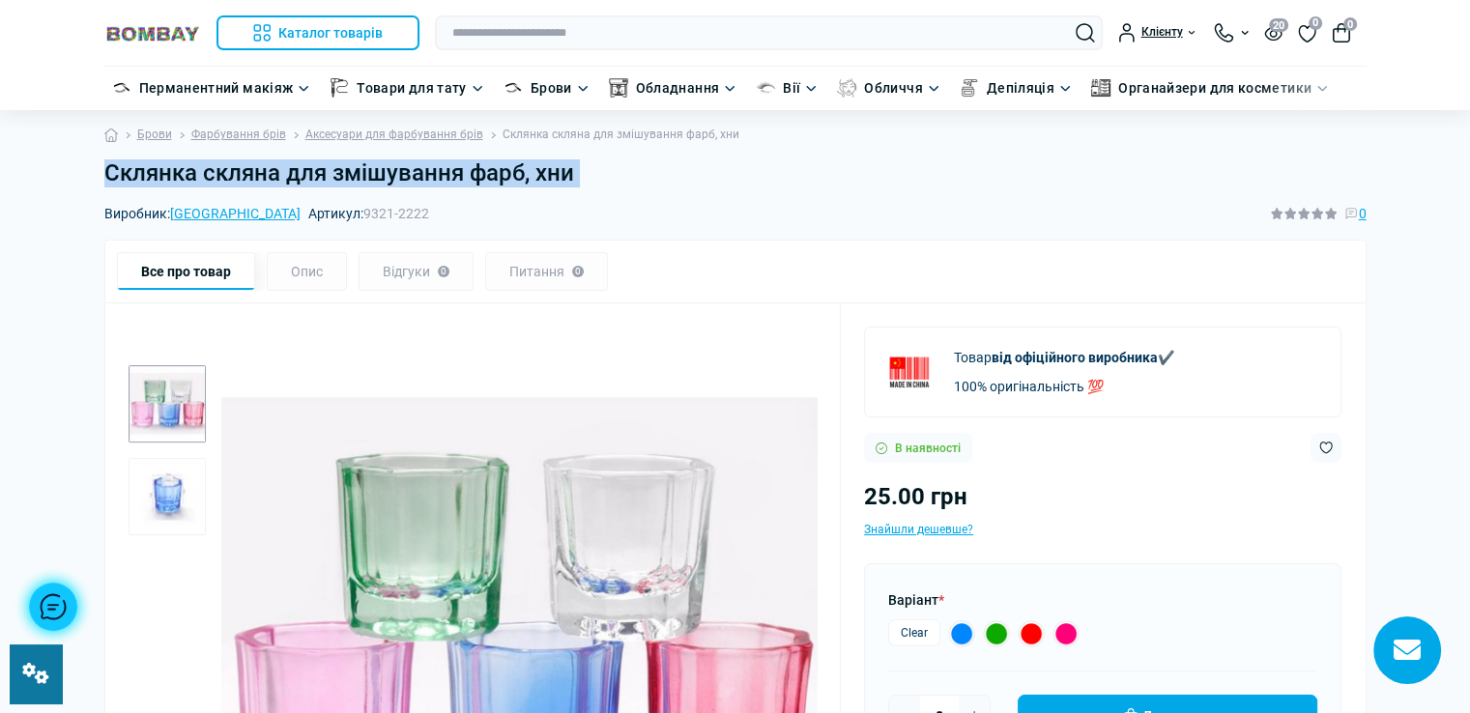
copy main "Склянка скляна для змішування фарб, хни"
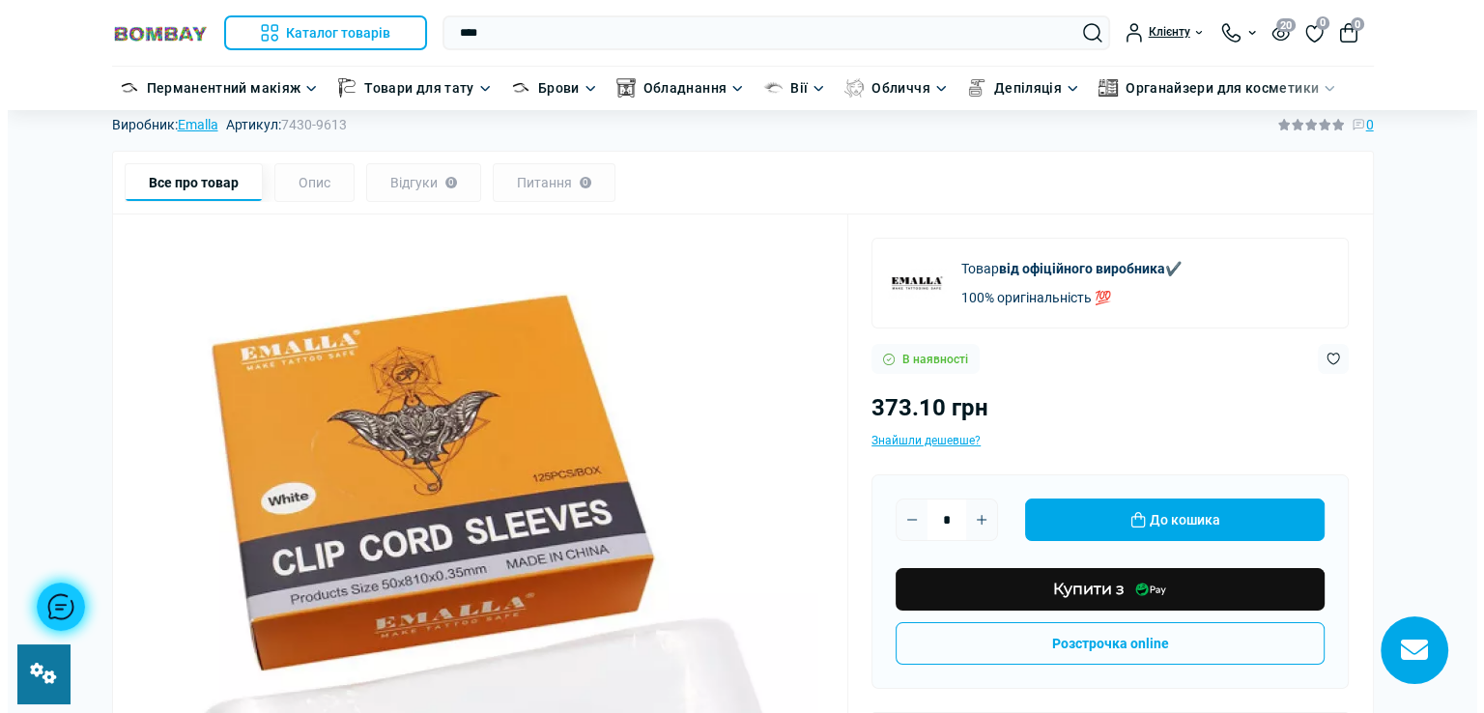
scroll to position [193, 0]
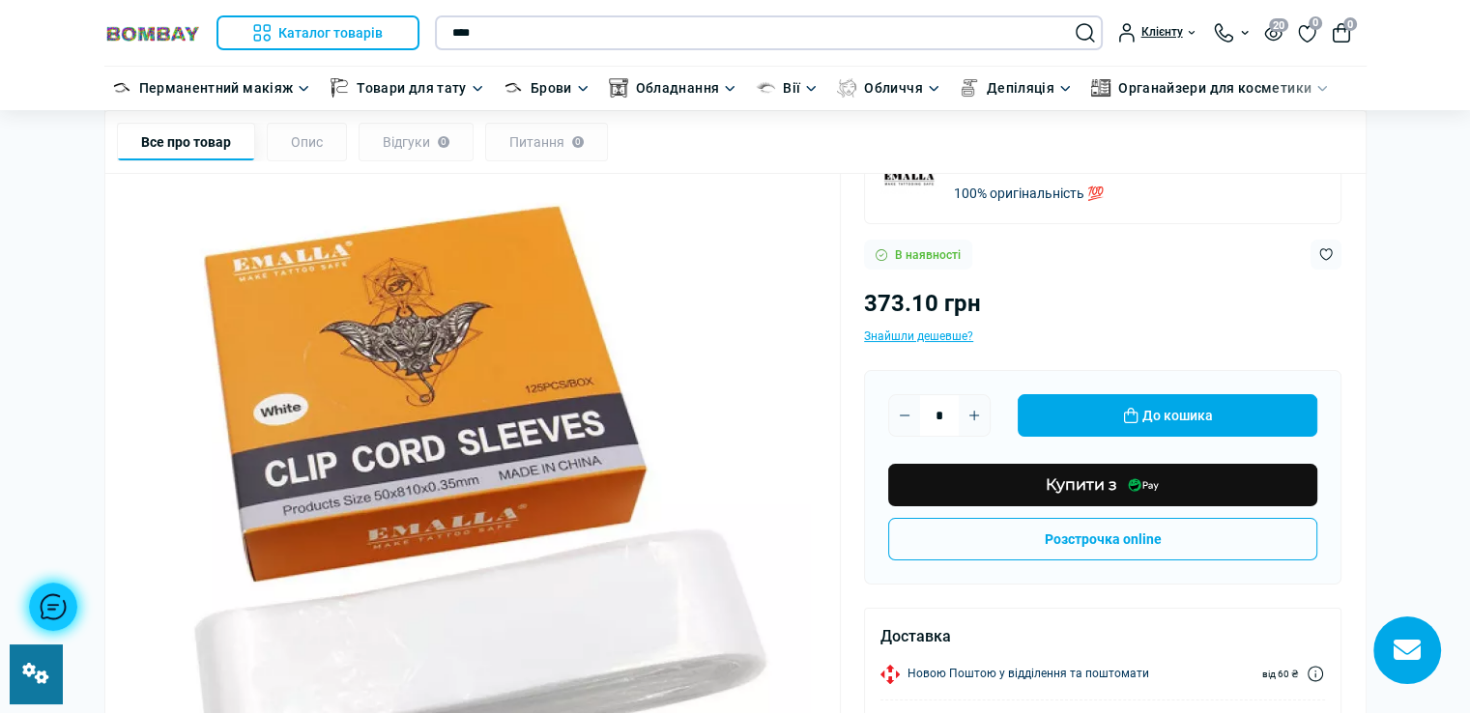
click at [698, 23] on input "****" at bounding box center [769, 32] width 668 height 35
paste input "**********"
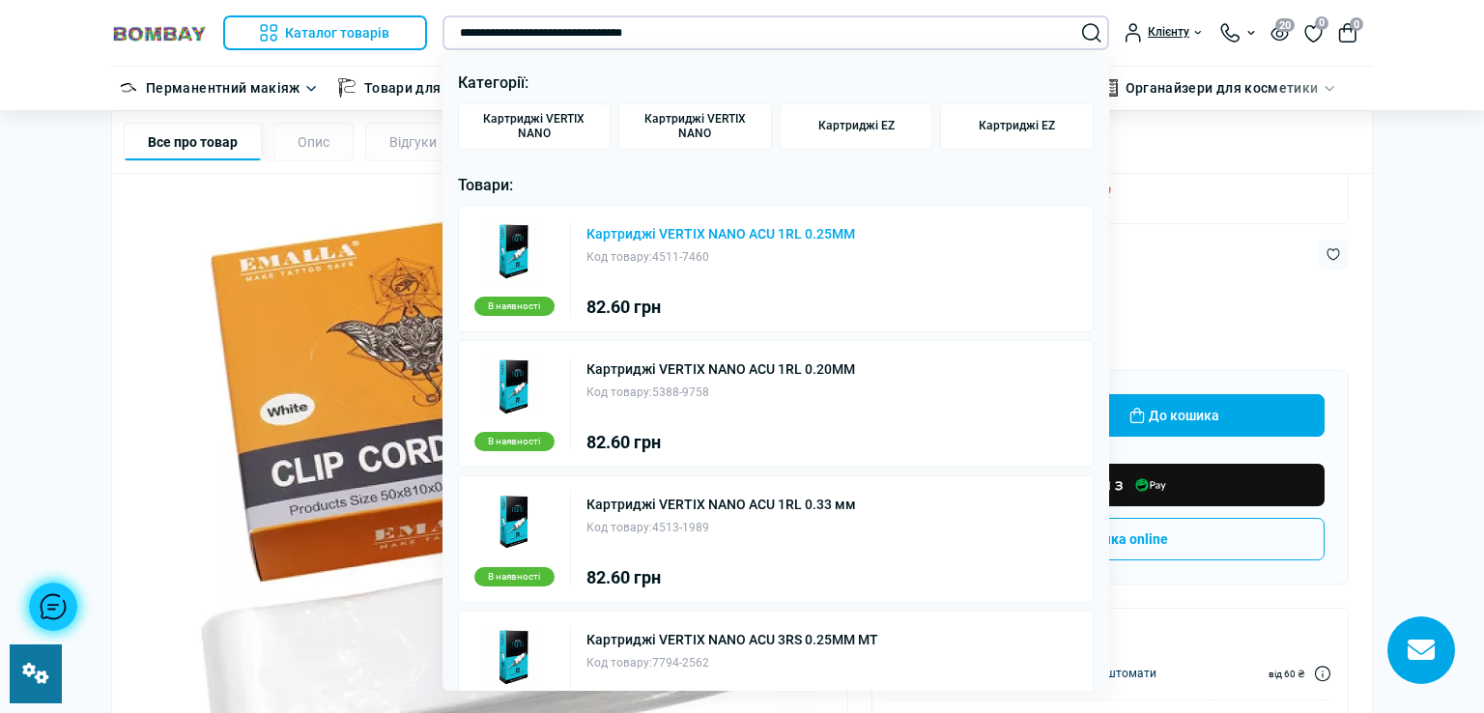
type input "**********"
click at [722, 235] on link "Картриджі VERTIX NANO ACU 1RL 0.25MM" at bounding box center [720, 234] width 269 height 14
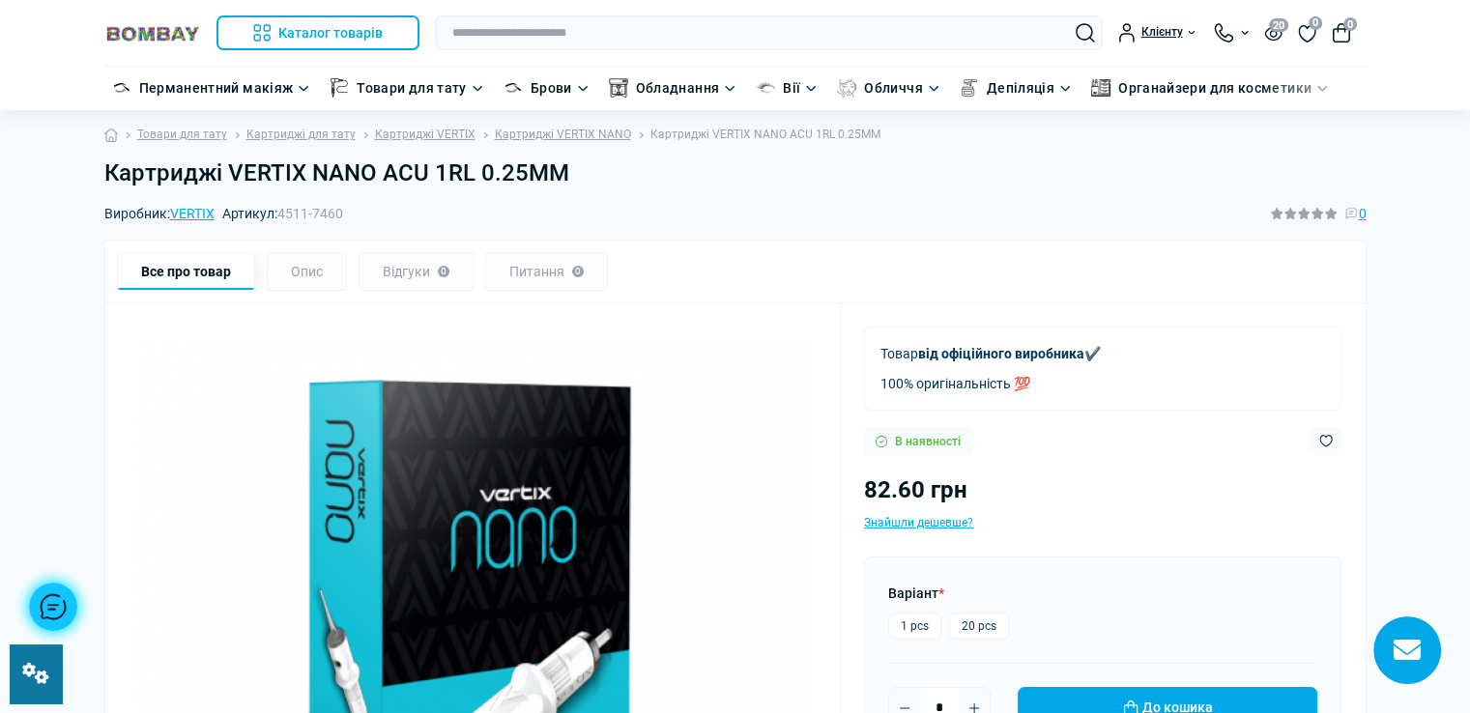
click at [356, 211] on div "Виробник: VERTIX Артикул: 4511-7460 0" at bounding box center [735, 213] width 1262 height 21
copy span "4511-7460"
click at [978, 621] on label "20 pcs" at bounding box center [979, 626] width 60 height 27
click at [994, 621] on label "20 pcs" at bounding box center [979, 626] width 60 height 27
click at [582, 172] on h1 "Картриджі VERTIX NANO ACU 1RL 0.25MM" at bounding box center [735, 173] width 1262 height 28
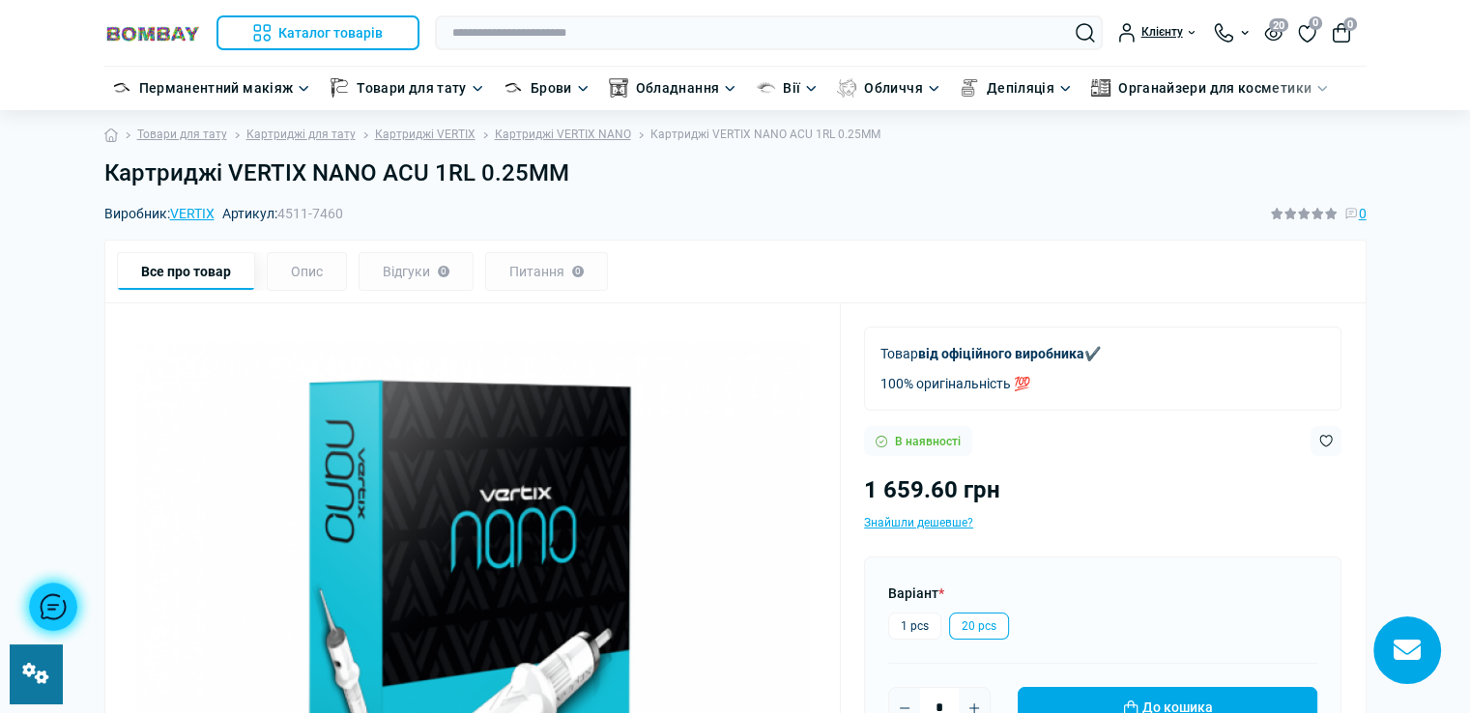
click at [582, 172] on h1 "Картриджі VERTIX NANO ACU 1RL 0.25MM" at bounding box center [735, 173] width 1262 height 28
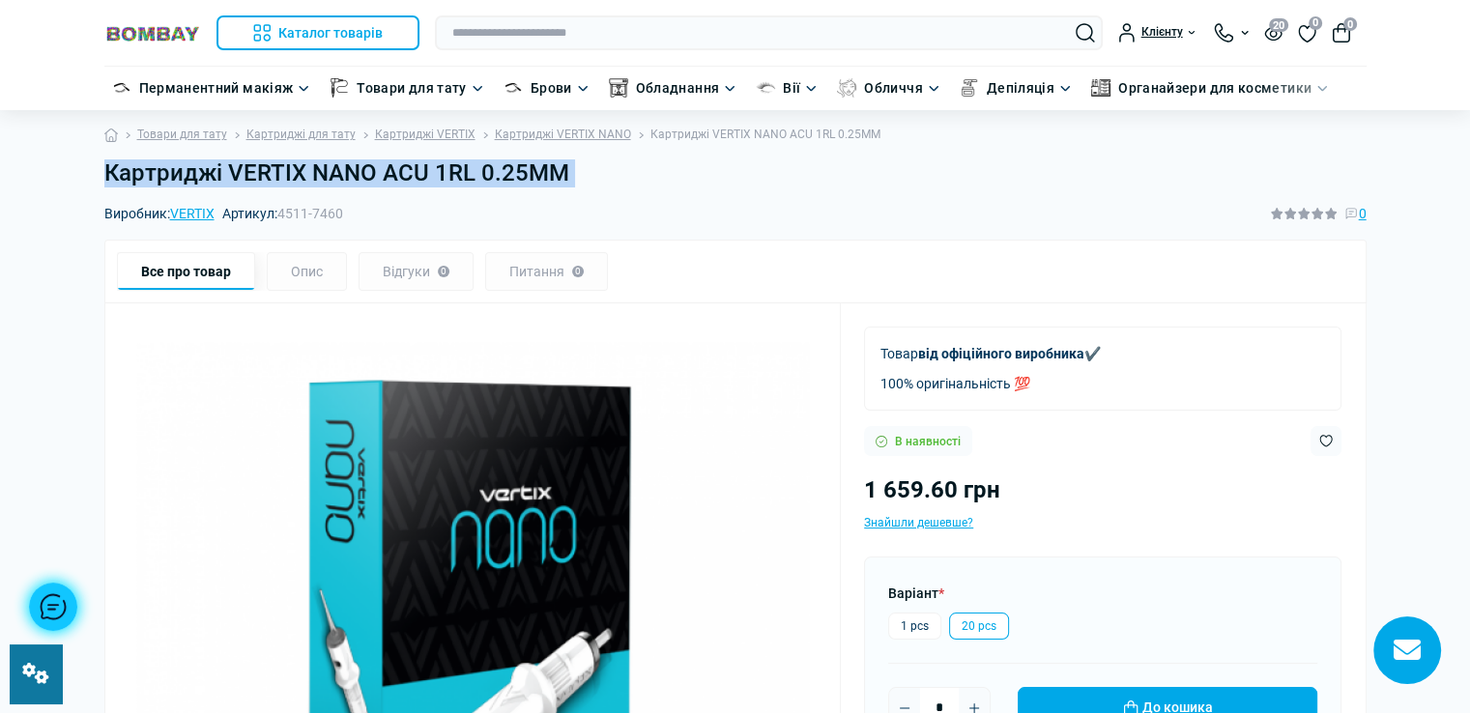
click at [582, 172] on h1 "Картриджі VERTIX NANO ACU 1RL 0.25MM" at bounding box center [735, 173] width 1262 height 28
copy main "Картриджі VERTIX NANO ACU 1RL 0.25MM"
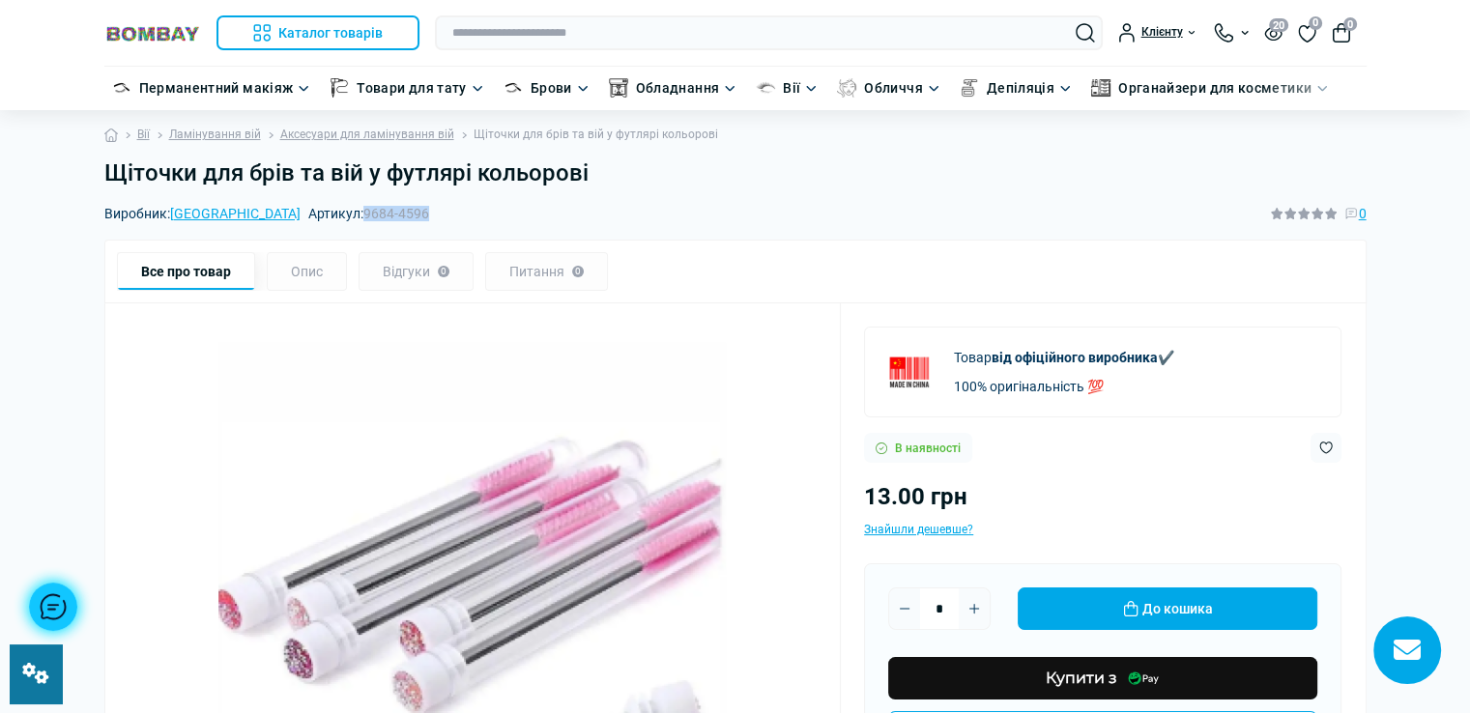
drag, startPoint x: 273, startPoint y: 214, endPoint x: 343, endPoint y: 211, distance: 69.6
click at [343, 211] on div "Виробник: China Артикул: 9684-4596 0" at bounding box center [735, 213] width 1262 height 21
copy span "9684-4596"
click at [595, 175] on h1 "Щіточки для брів та вій у футлярі кольорові" at bounding box center [735, 173] width 1262 height 28
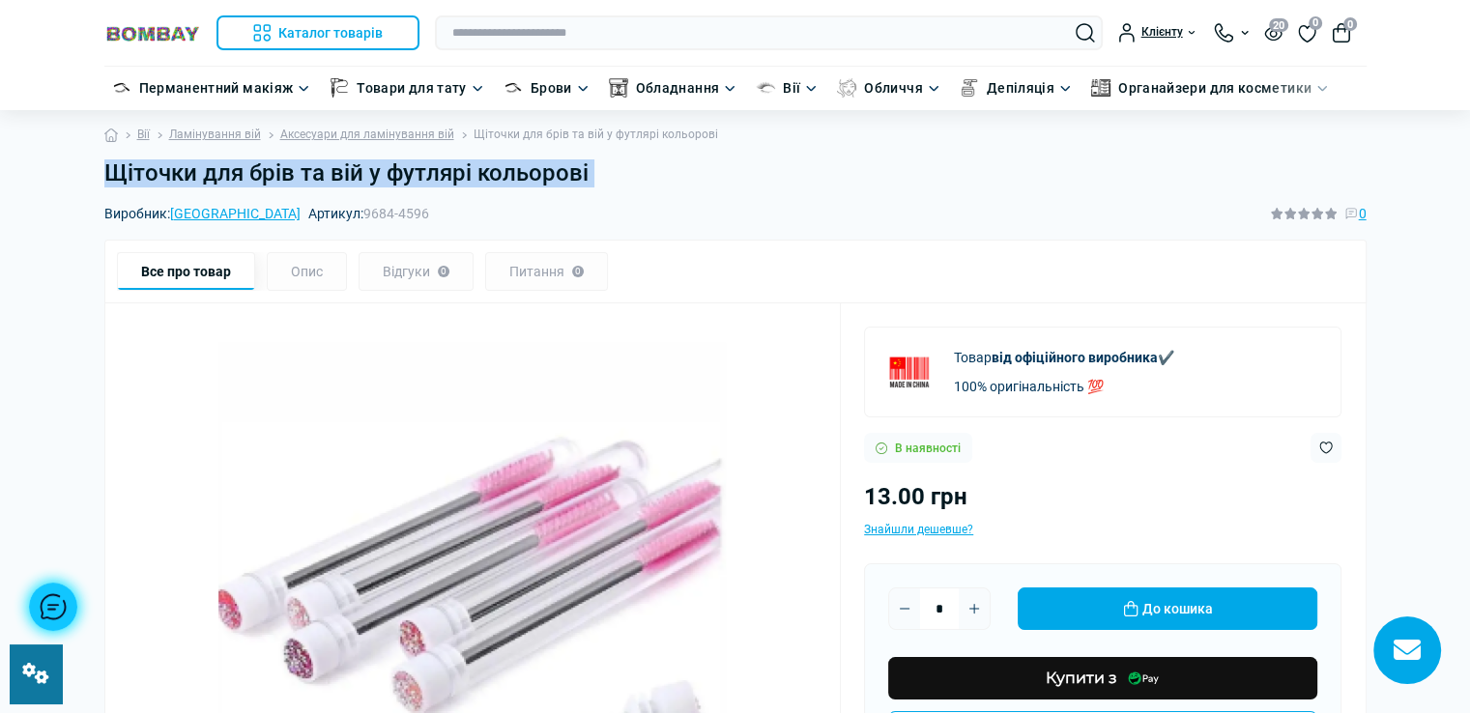
click at [595, 175] on h1 "Щіточки для брів та вій у футлярі кольорові" at bounding box center [735, 173] width 1262 height 28
copy main "Щіточки для брів та вій у футлярі кольорові"
